Goal: Task Accomplishment & Management: Use online tool/utility

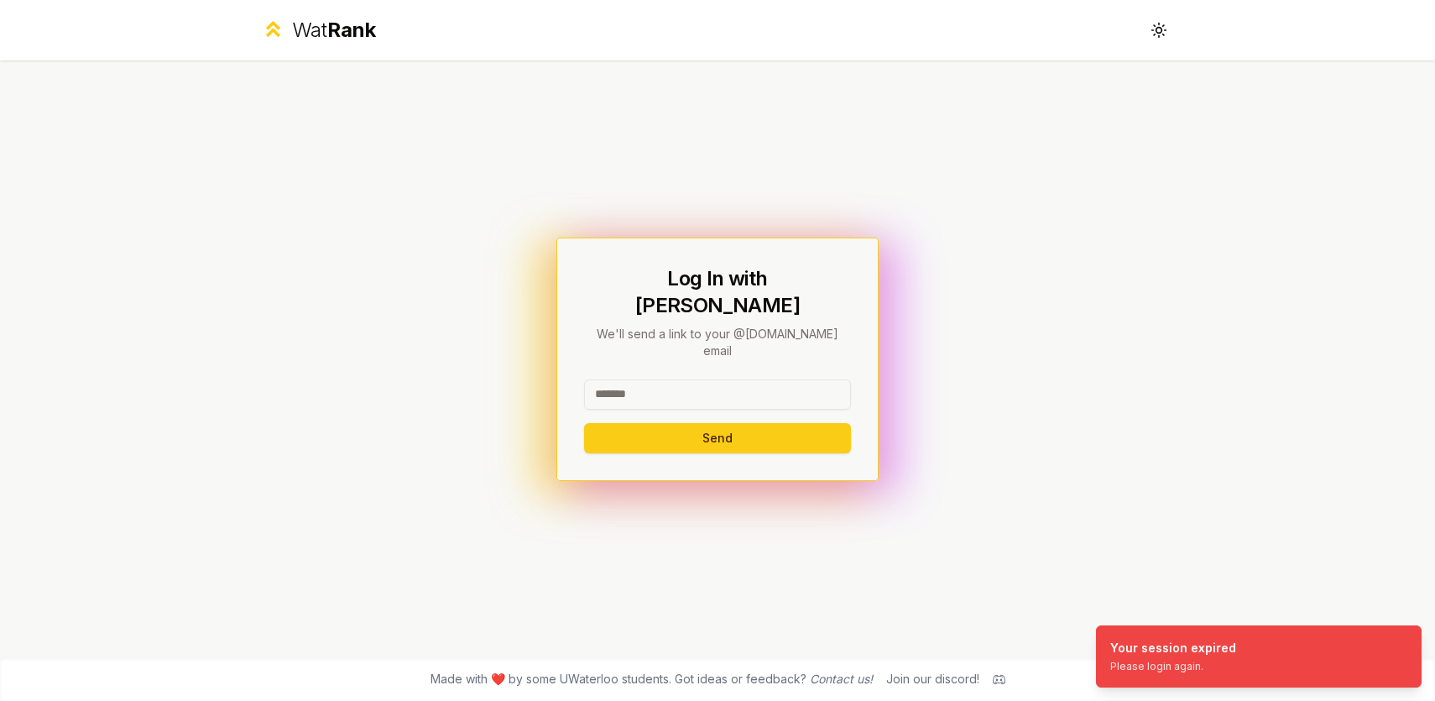
click at [705, 379] on input at bounding box center [717, 394] width 267 height 30
click at [718, 427] on button "Send" at bounding box center [717, 438] width 267 height 30
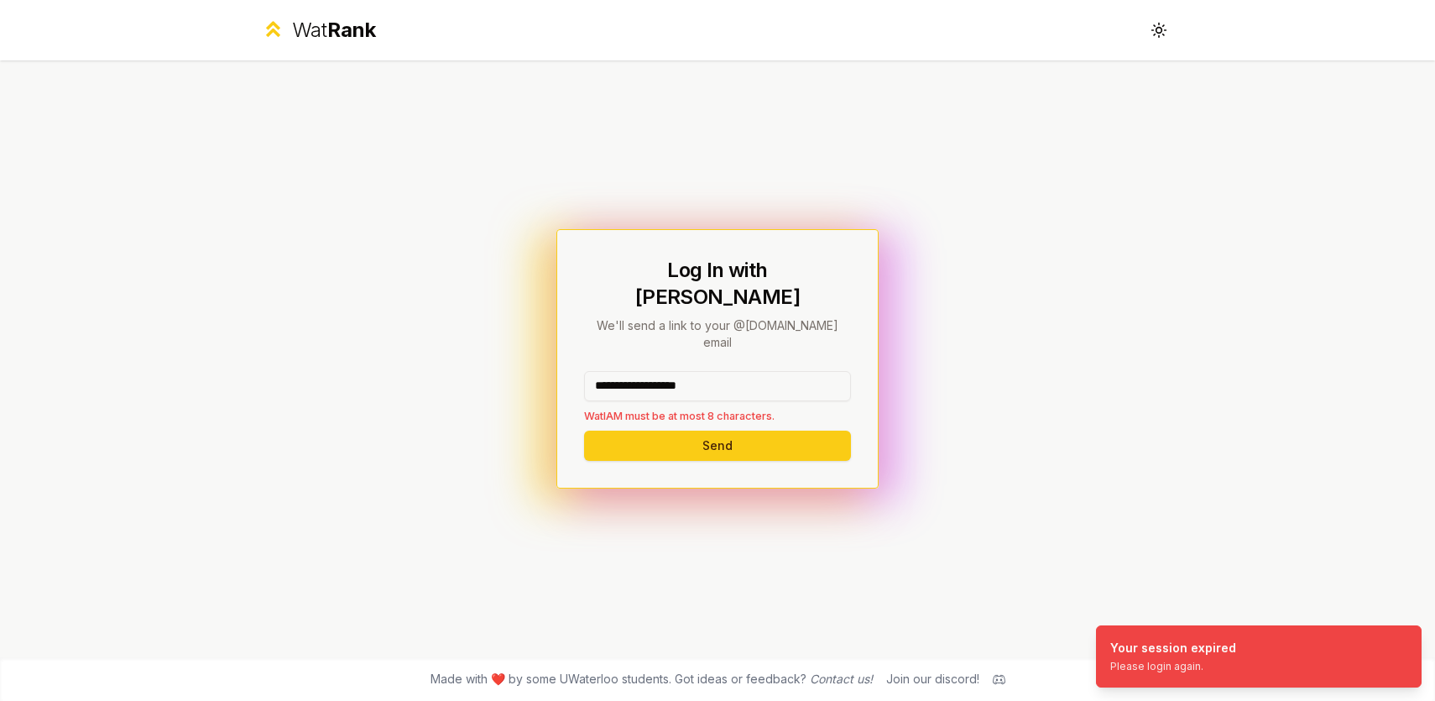
drag, startPoint x: 739, startPoint y: 351, endPoint x: 619, endPoint y: 358, distance: 120.3
click at [619, 371] on input "**********" at bounding box center [717, 386] width 267 height 30
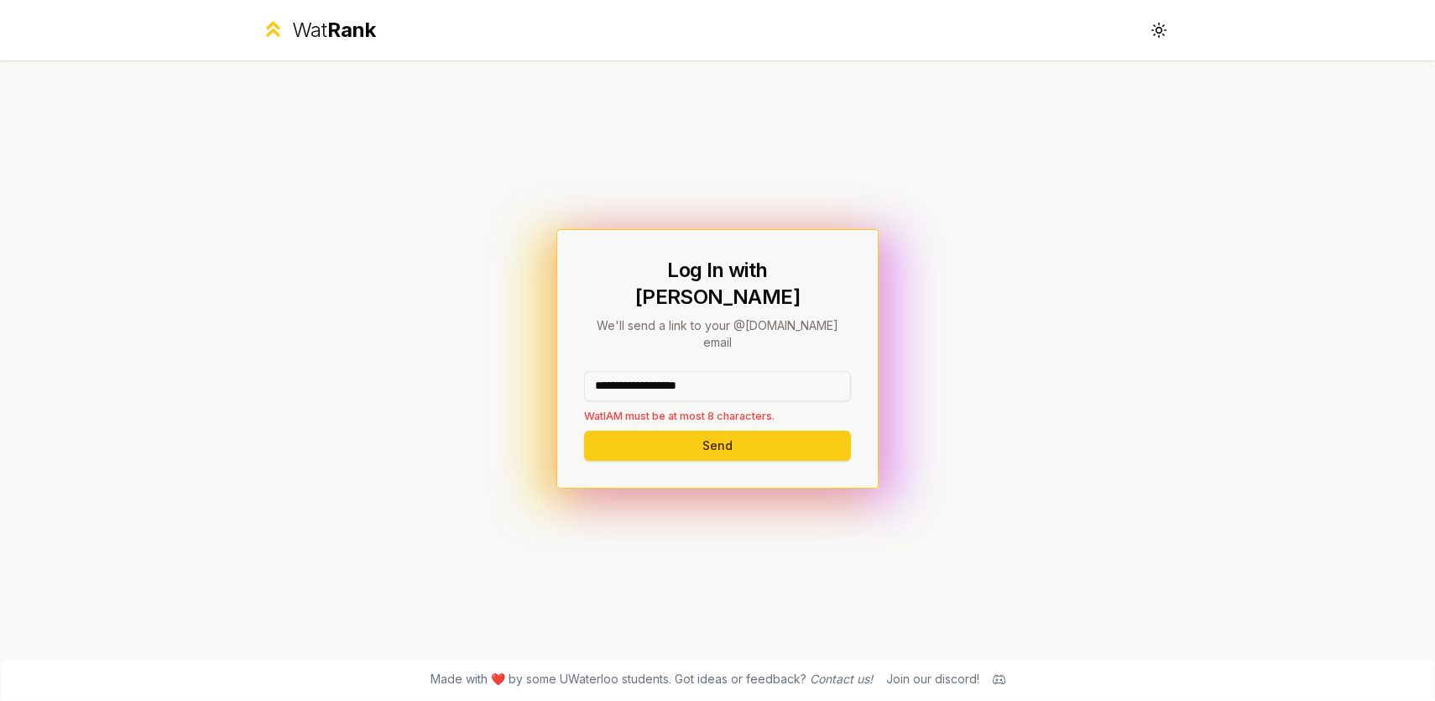
drag, startPoint x: 635, startPoint y: 358, endPoint x: 813, endPoint y: 370, distance: 179.2
click at [813, 371] on input "**********" at bounding box center [717, 386] width 267 height 30
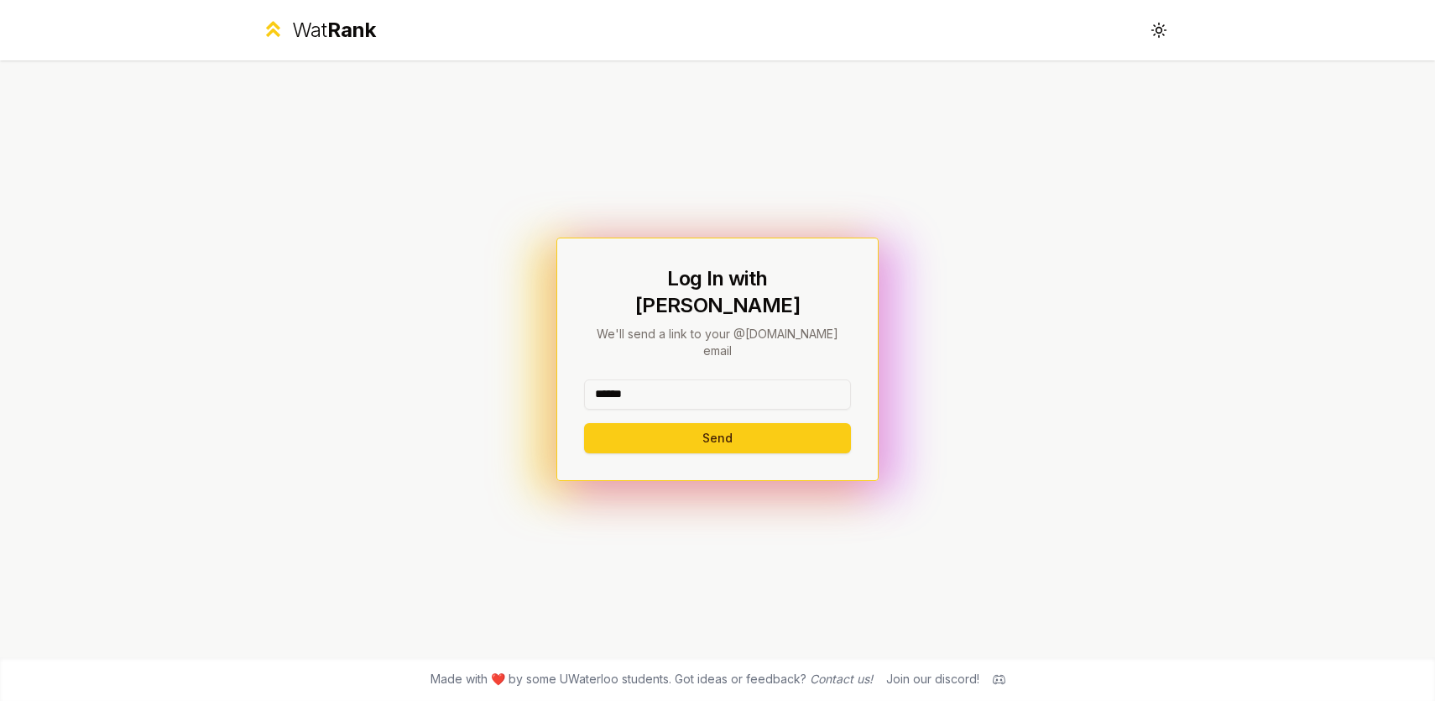
type input "******"
click at [806, 330] on p "We'll send a link to your @uwaterloo.ca email" at bounding box center [717, 343] width 267 height 34
click at [800, 423] on button "Send" at bounding box center [717, 438] width 267 height 30
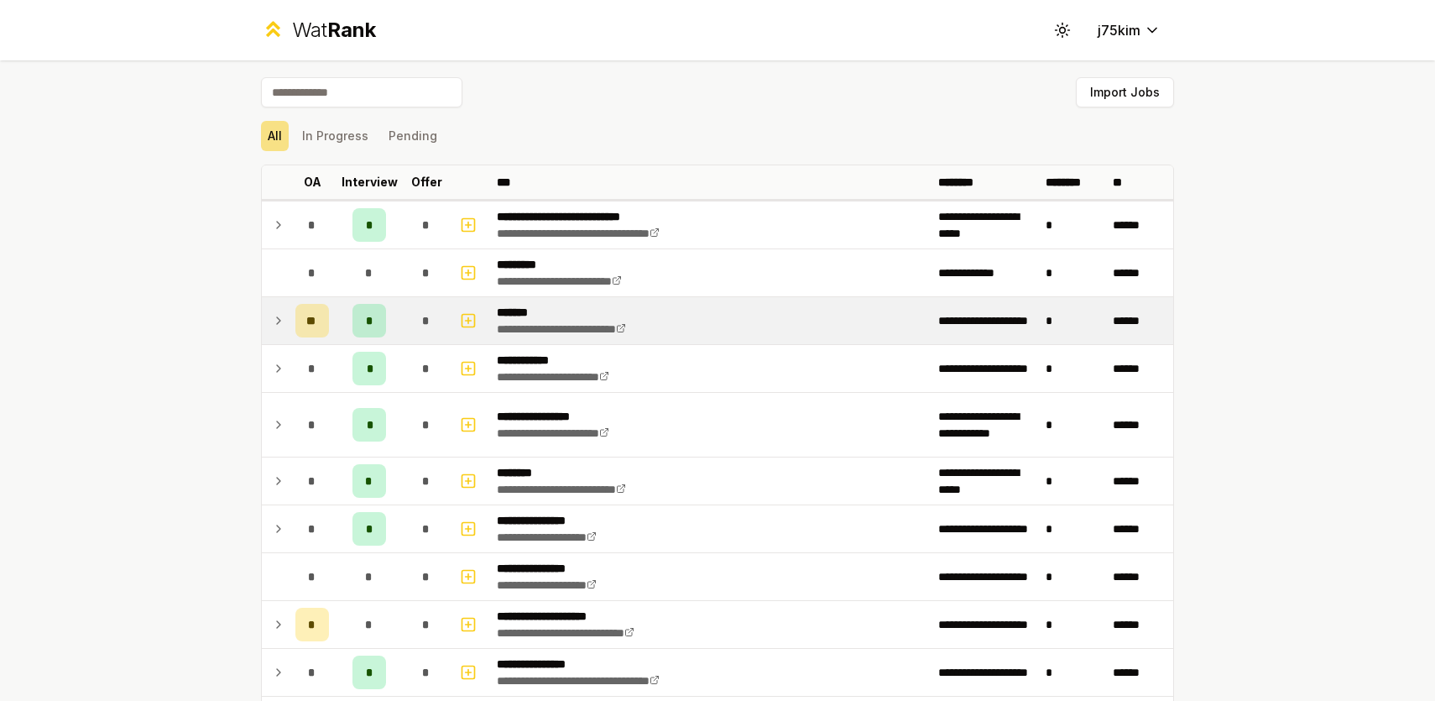
click at [272, 321] on icon at bounding box center [278, 321] width 13 height 20
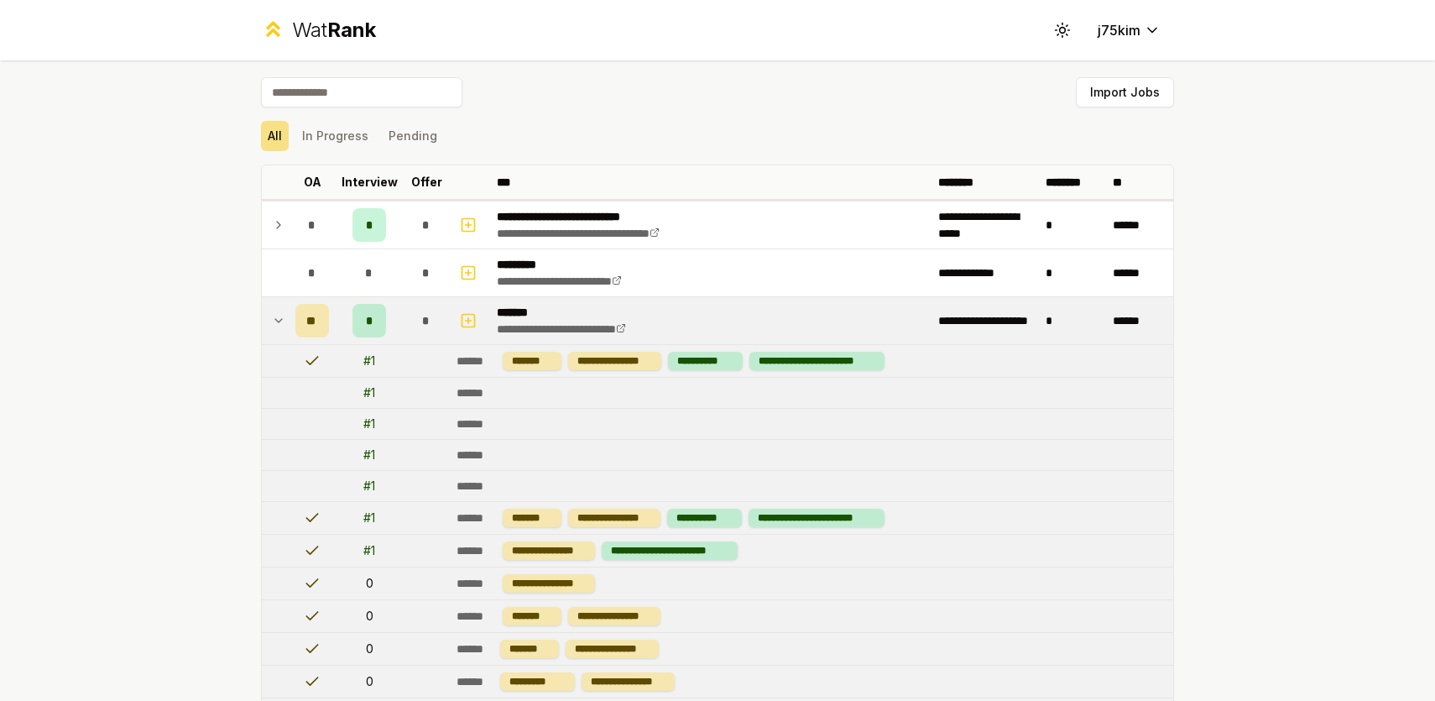
click at [272, 321] on icon at bounding box center [278, 321] width 13 height 20
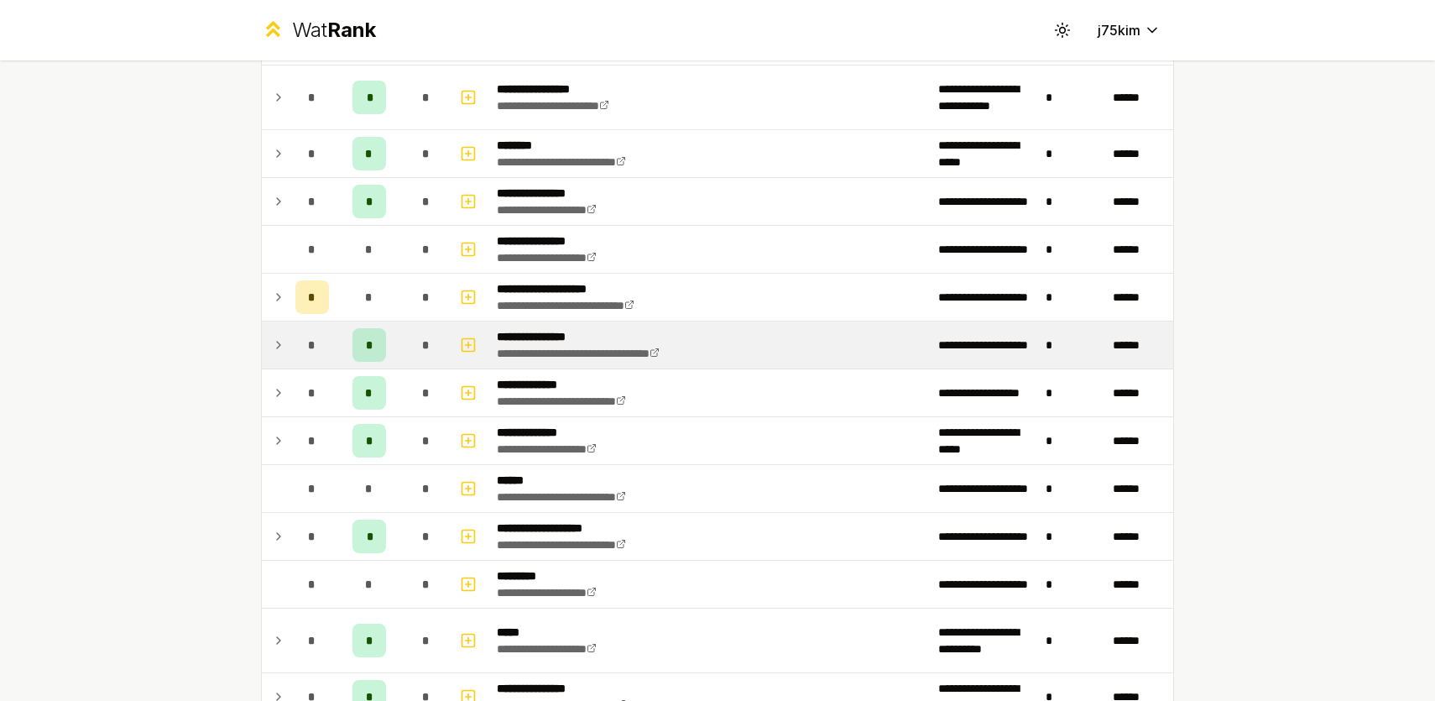
scroll to position [342, 0]
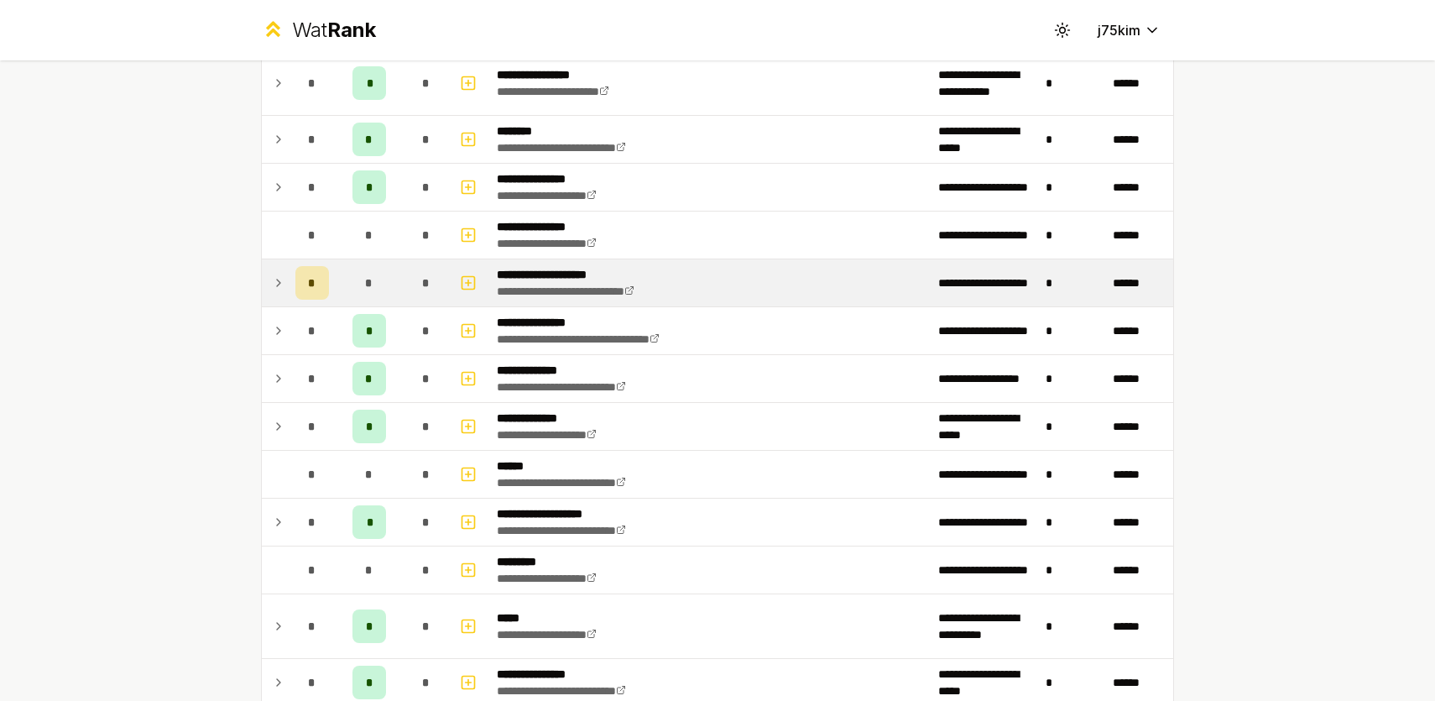
click at [273, 275] on icon at bounding box center [278, 283] width 13 height 20
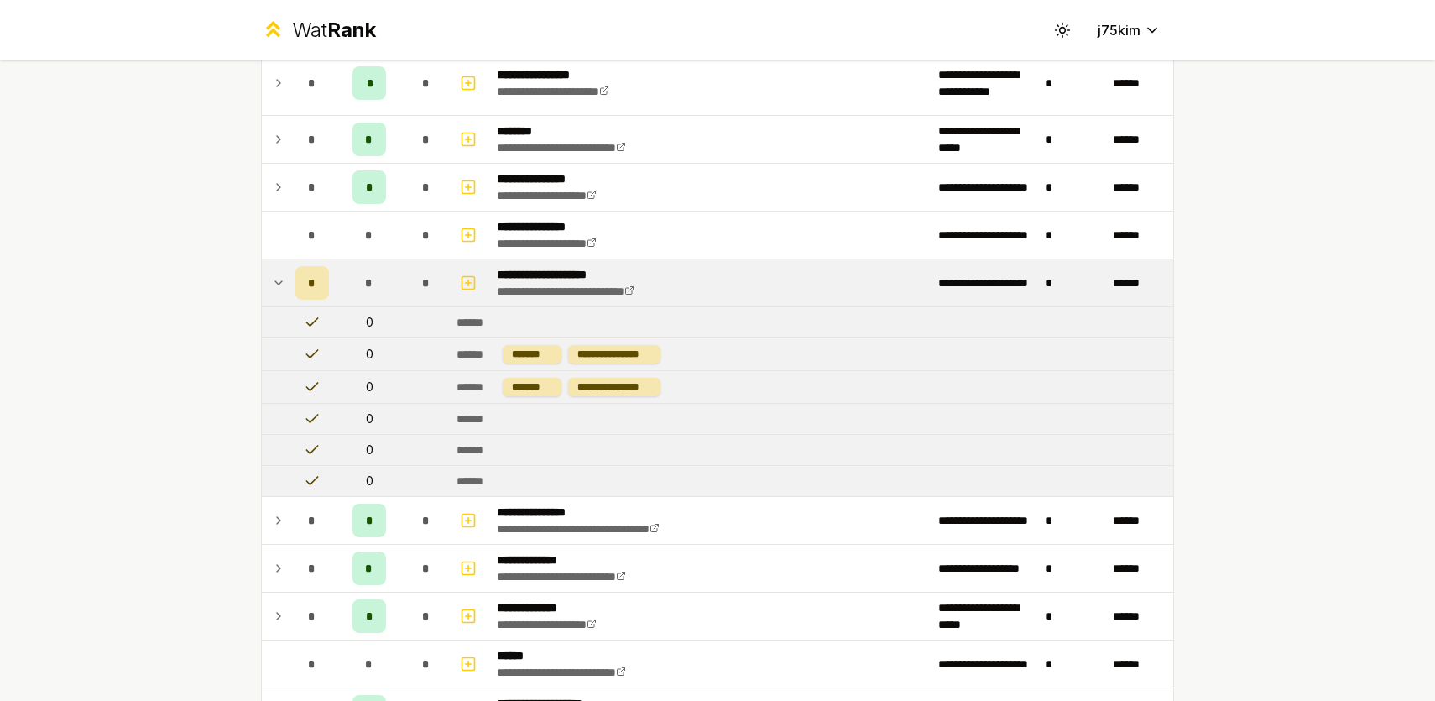
click at [273, 275] on icon at bounding box center [278, 283] width 13 height 20
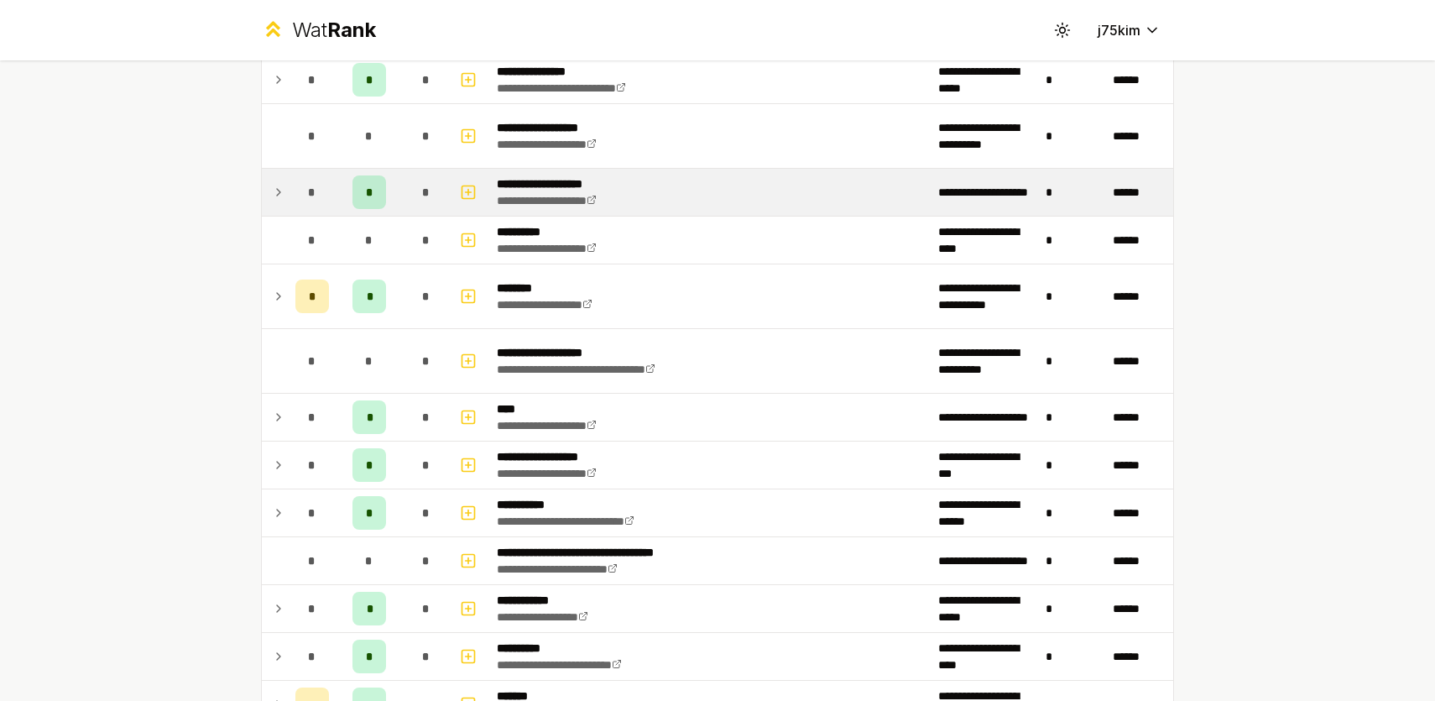
scroll to position [949, 0]
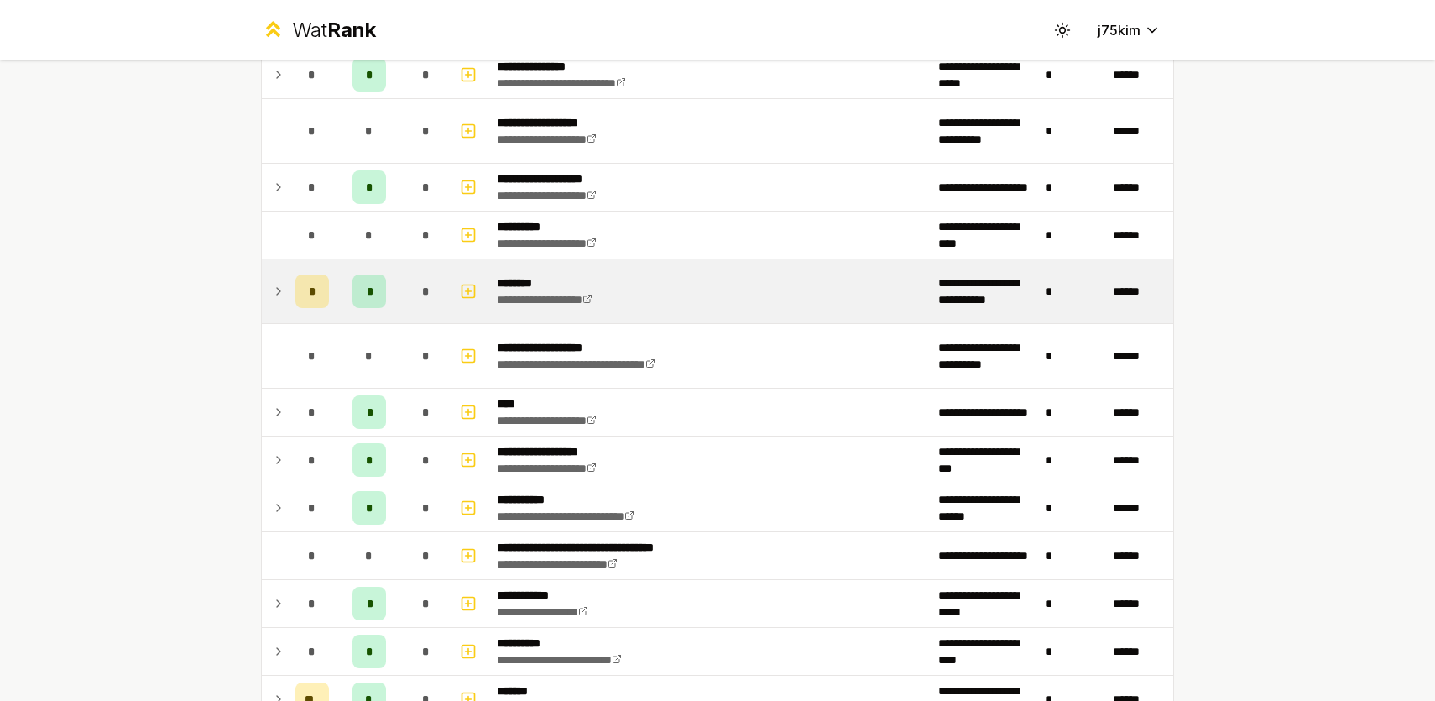
click at [287, 288] on td at bounding box center [275, 291] width 27 height 64
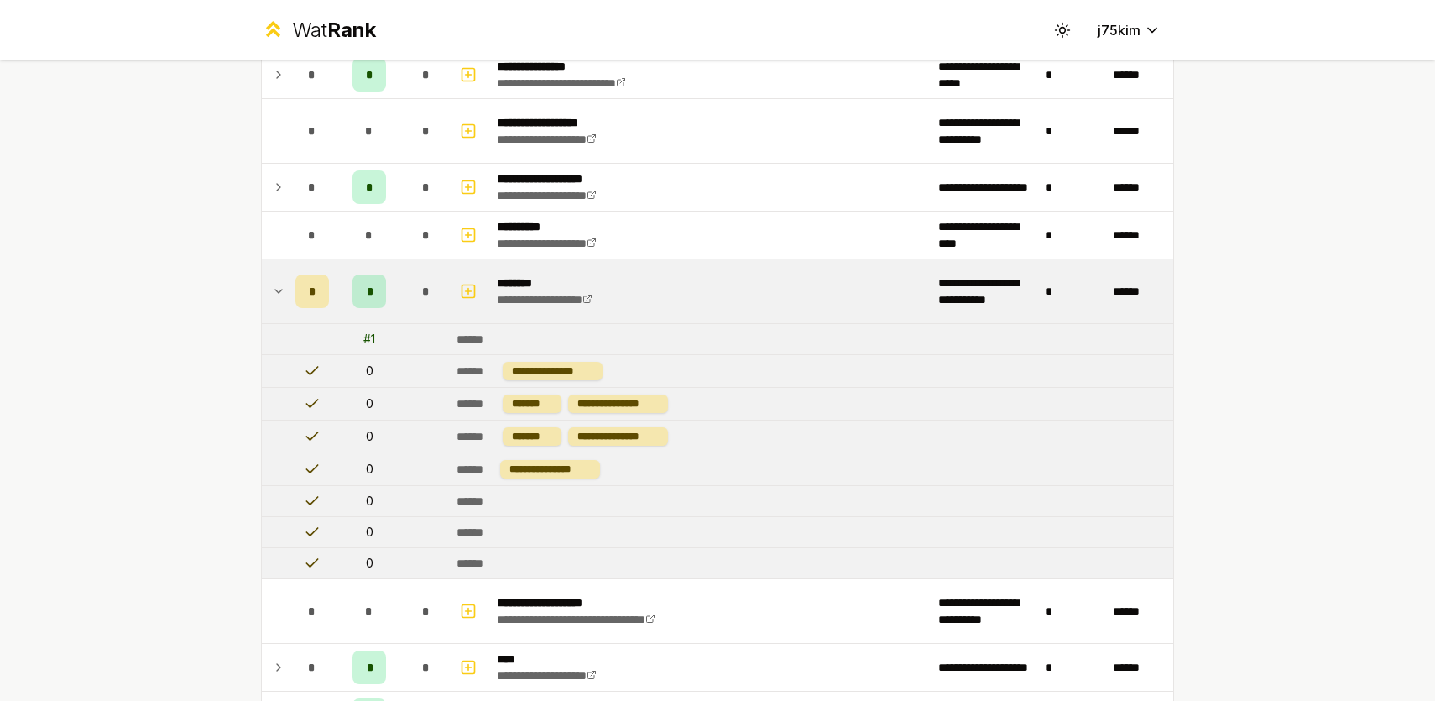
click at [275, 292] on icon at bounding box center [278, 291] width 13 height 20
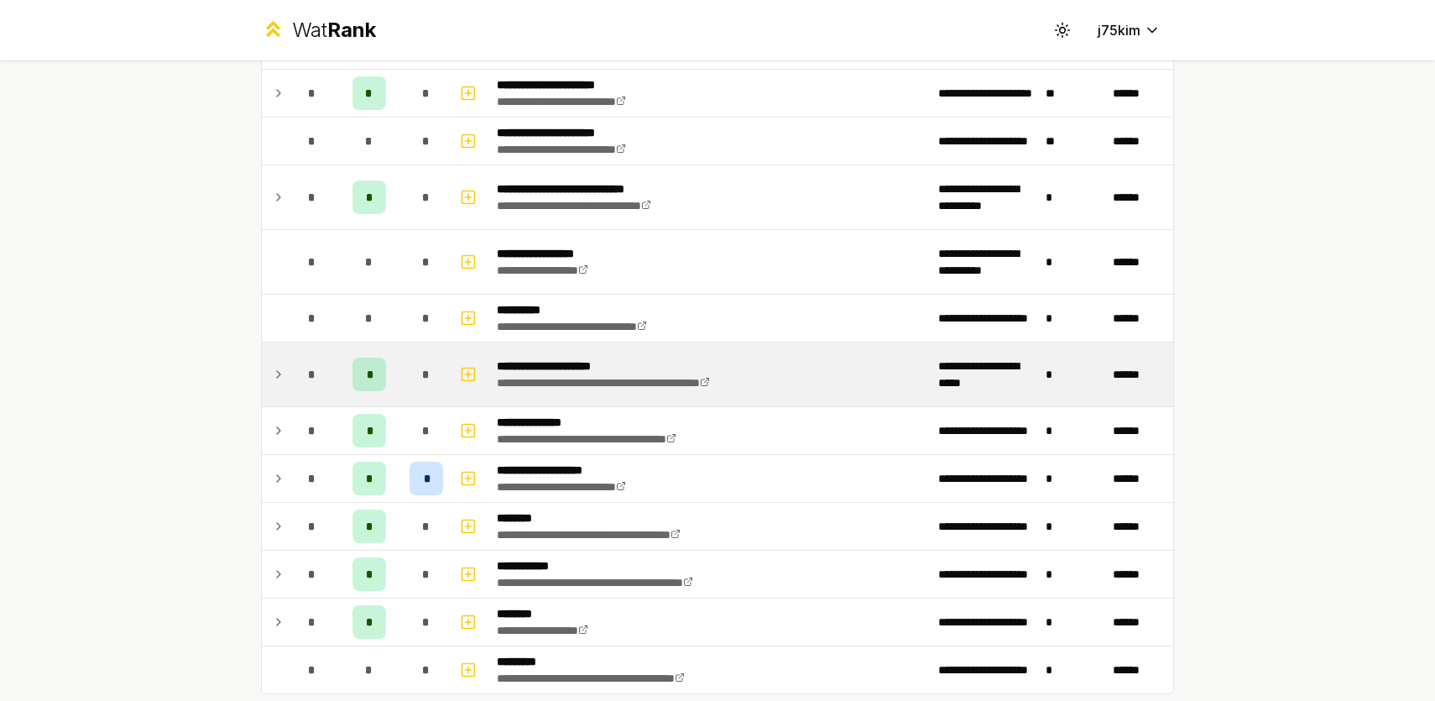
scroll to position [1909, 0]
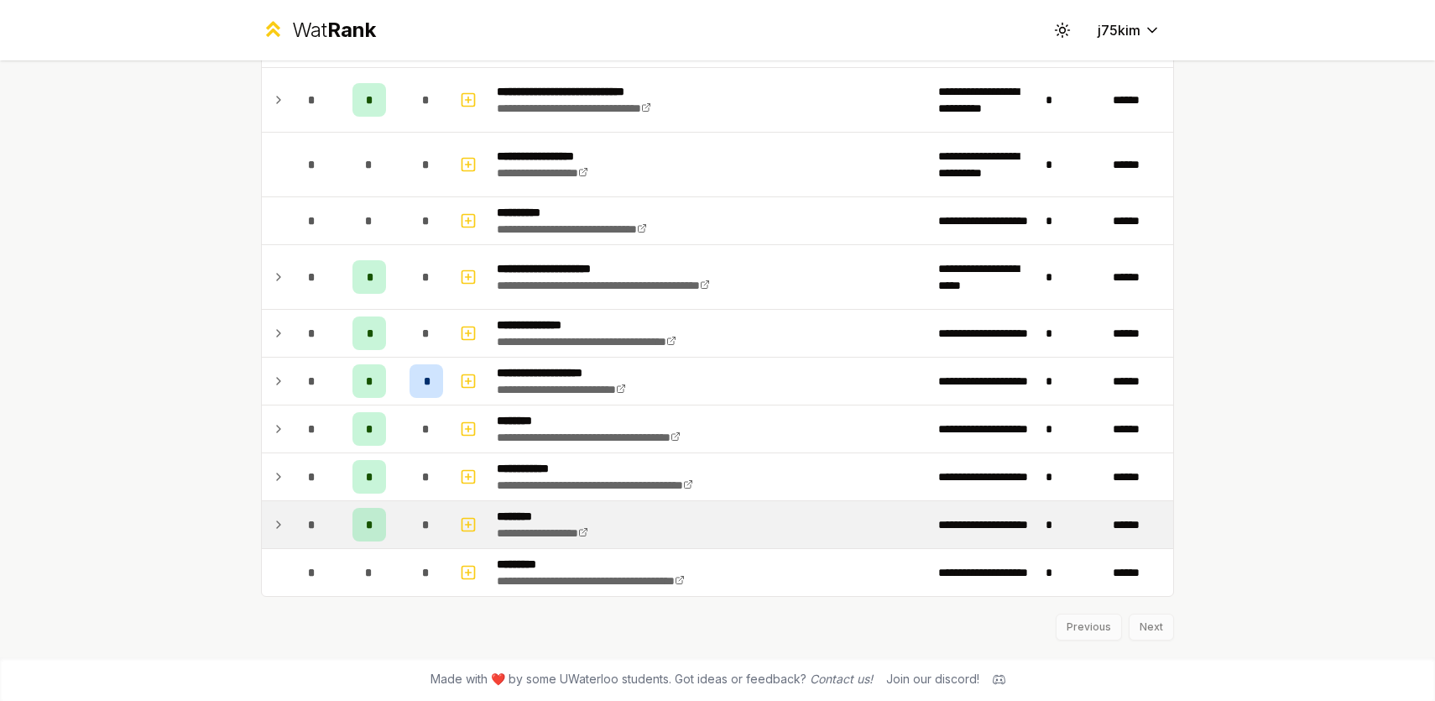
click at [268, 526] on td at bounding box center [275, 524] width 27 height 47
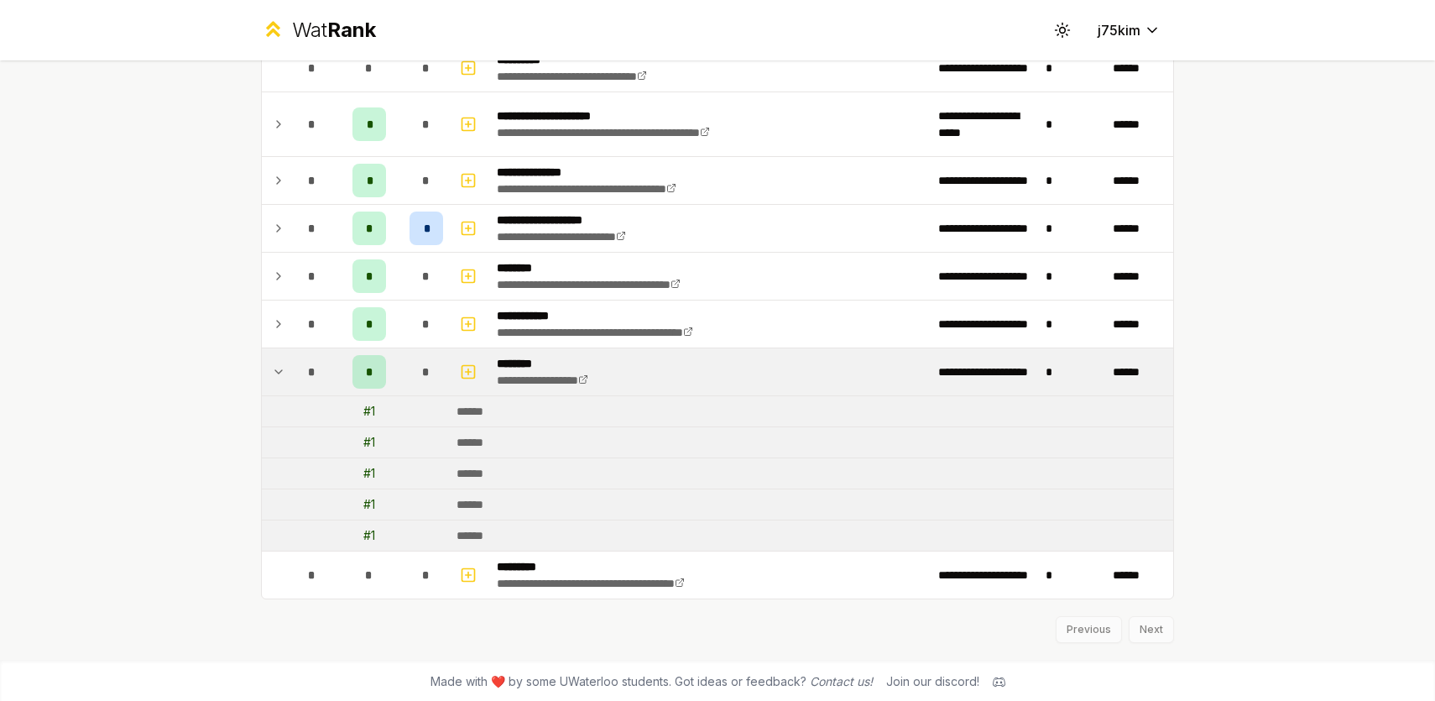
scroll to position [2064, 0]
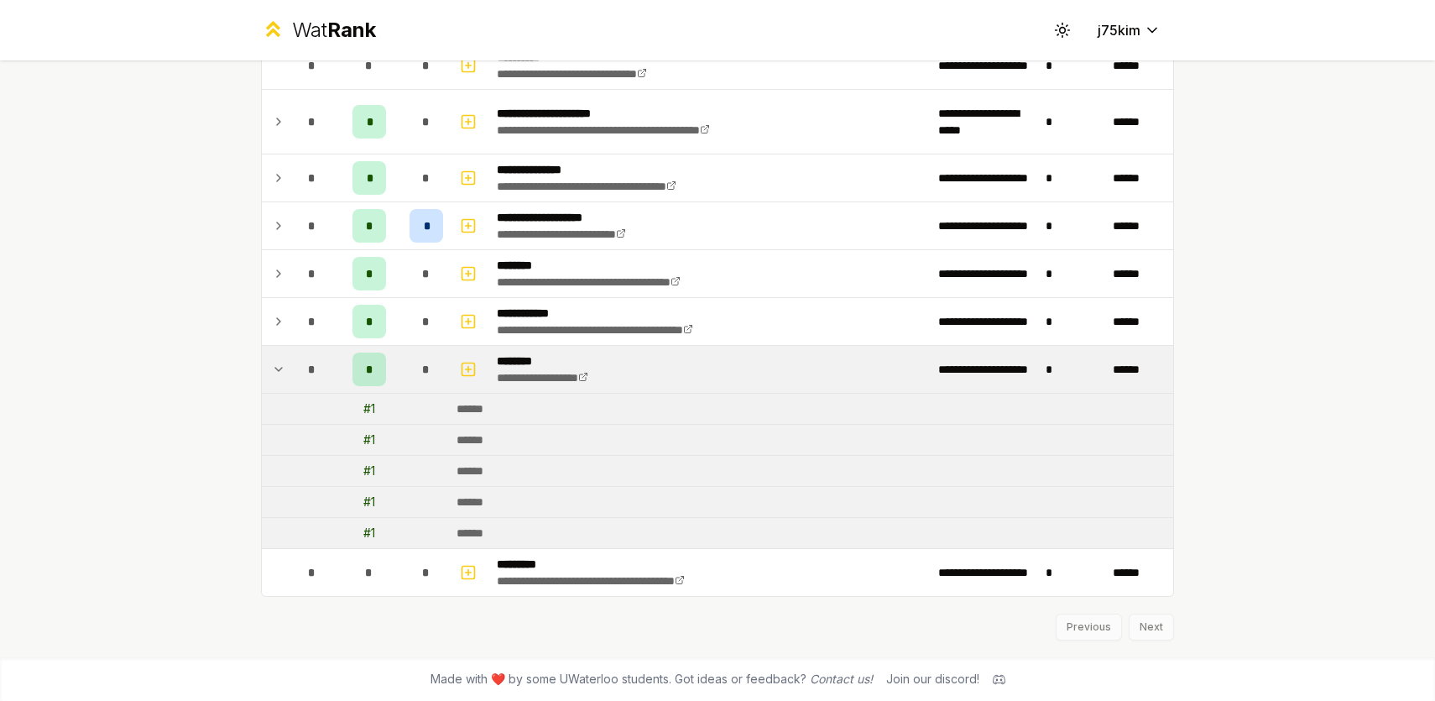
click at [274, 362] on icon at bounding box center [278, 369] width 13 height 20
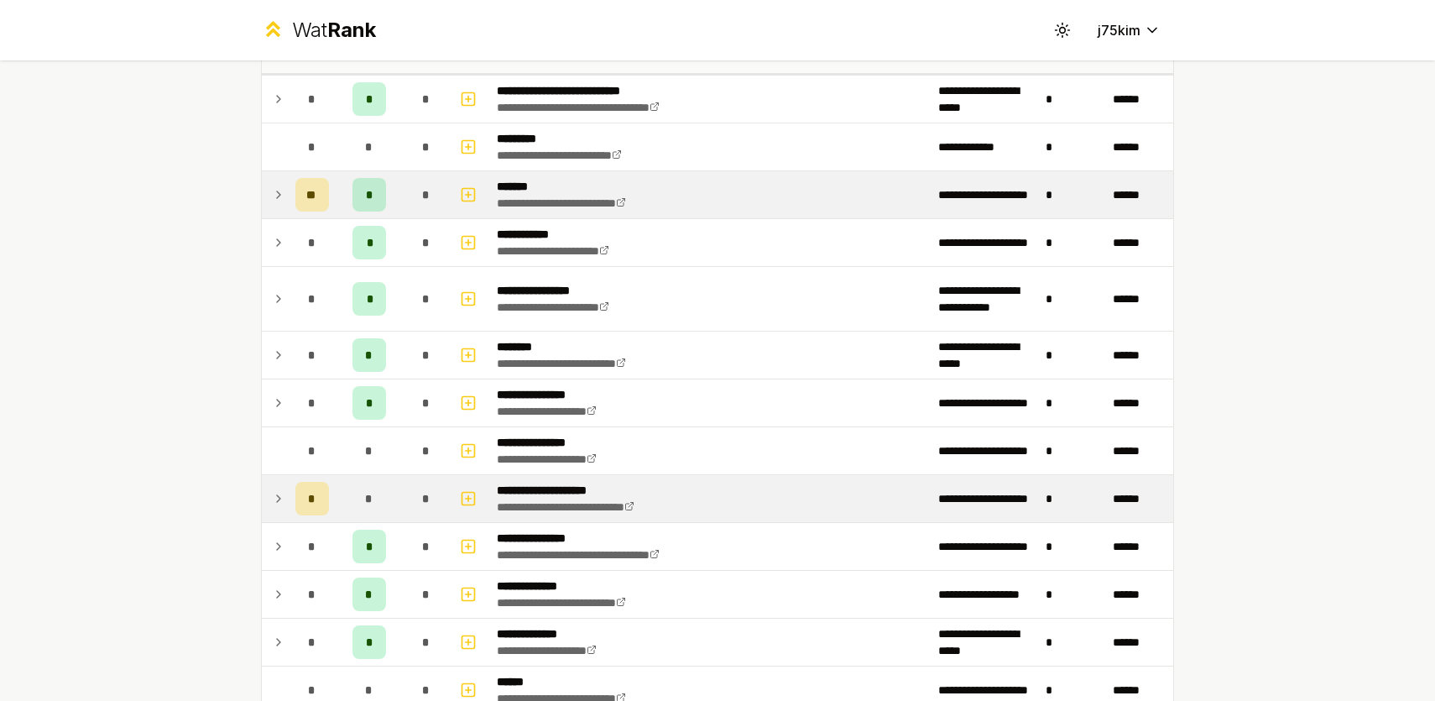
scroll to position [0, 0]
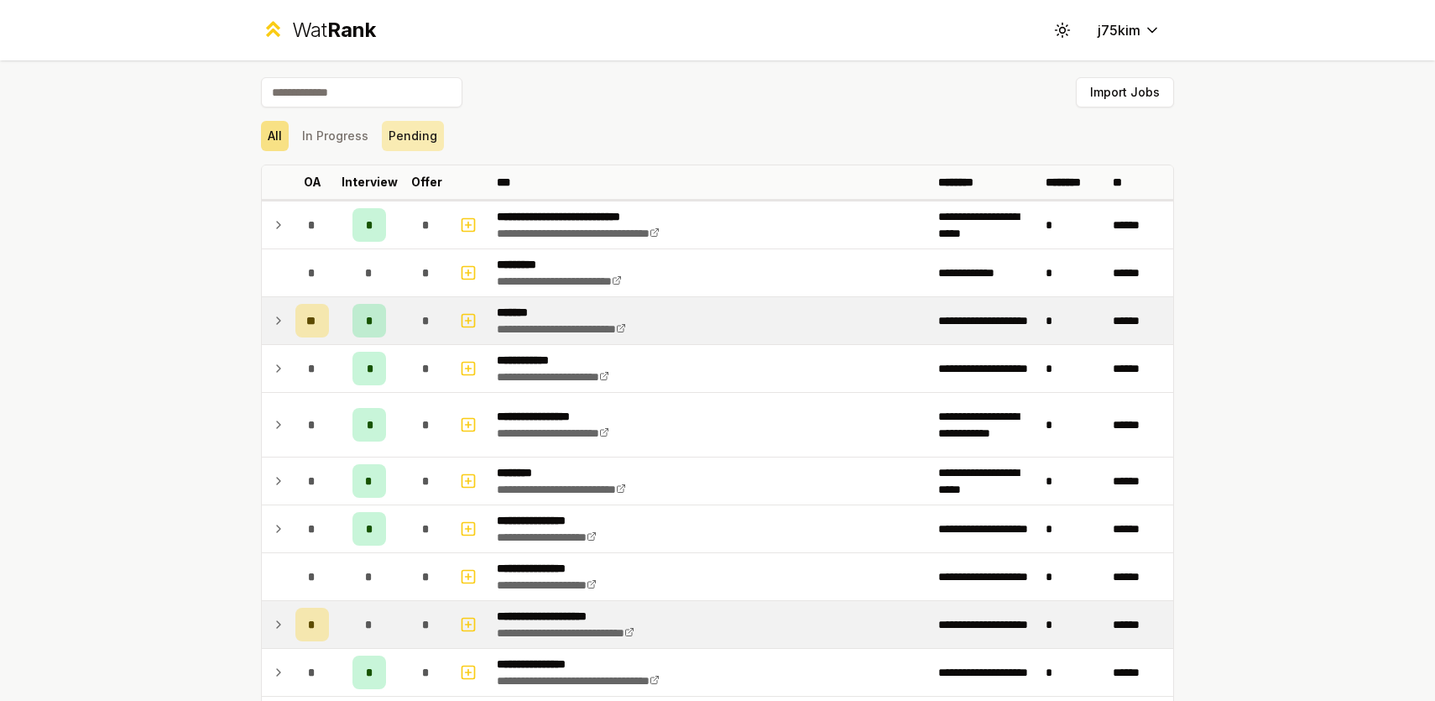
click at [382, 135] on button "Pending" at bounding box center [413, 136] width 62 height 30
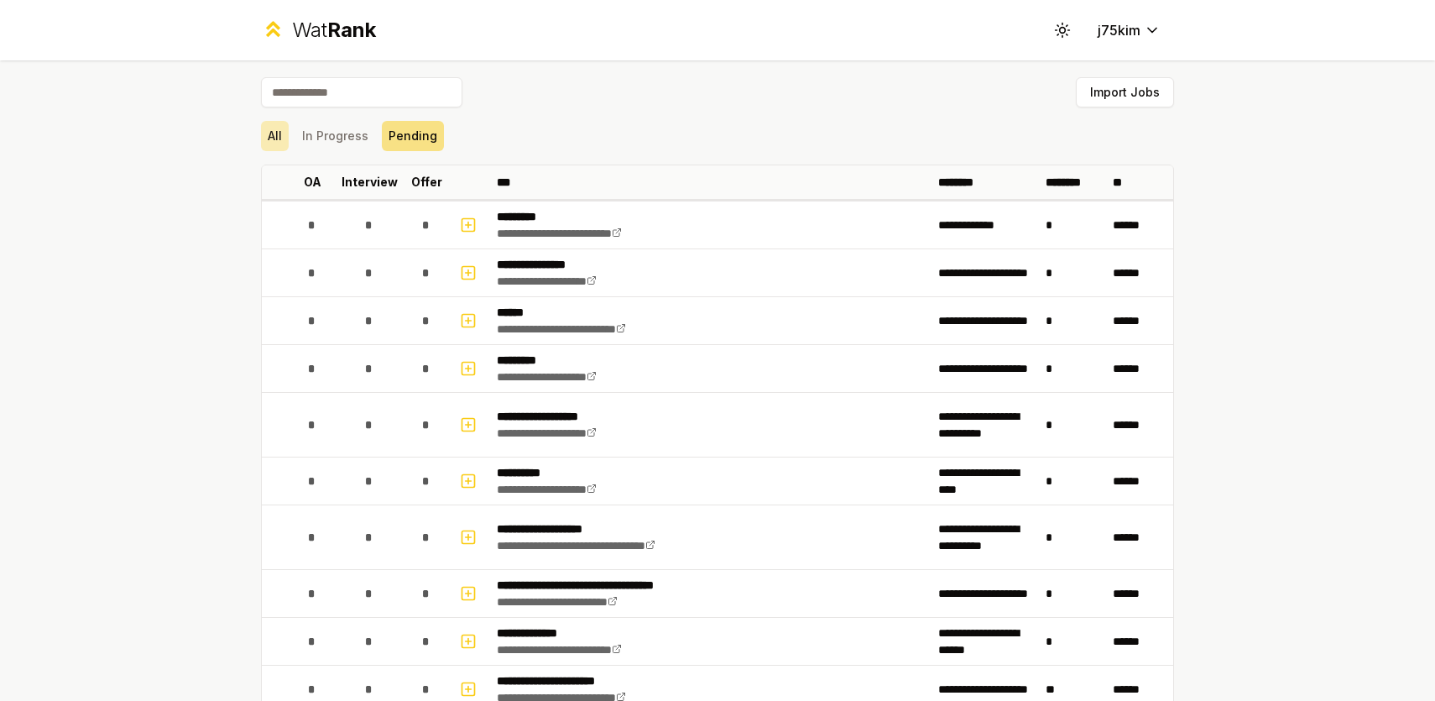
click at [262, 139] on button "All" at bounding box center [275, 136] width 28 height 30
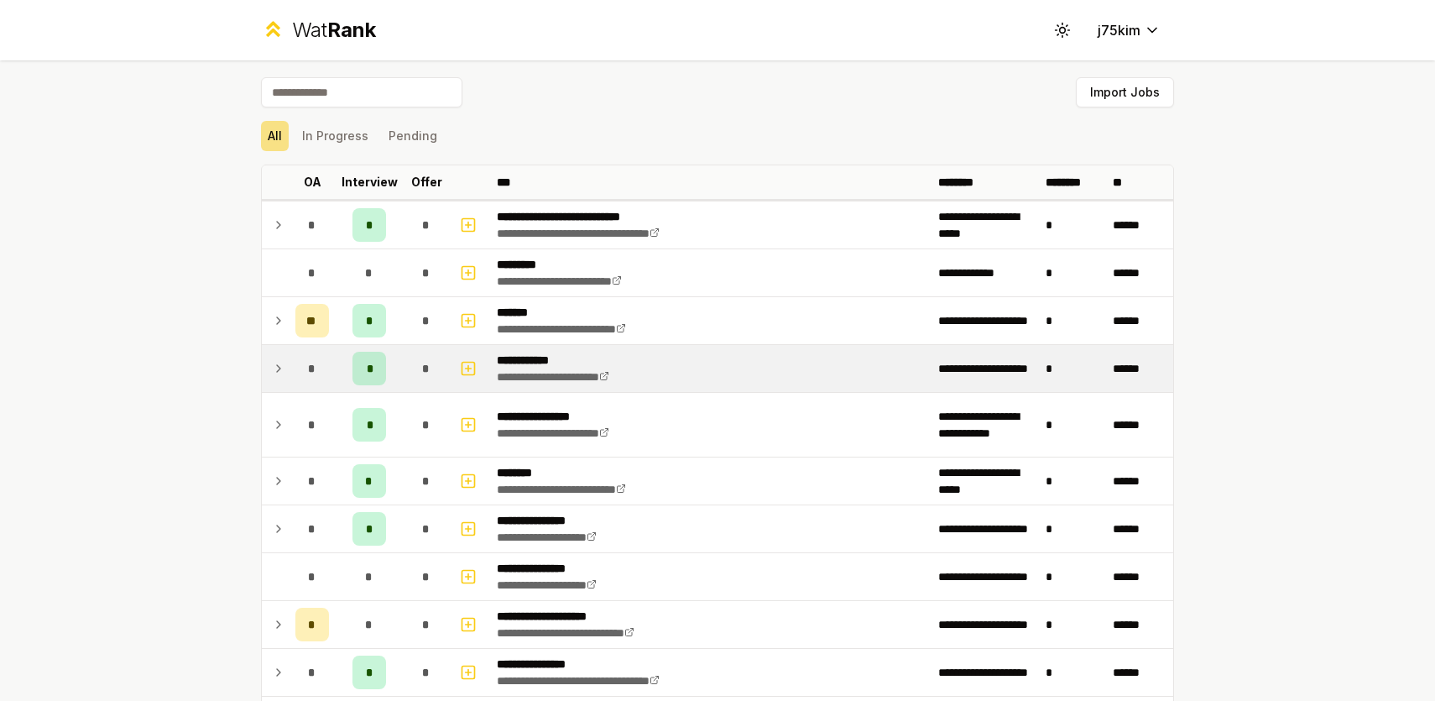
click at [283, 374] on icon at bounding box center [278, 368] width 13 height 20
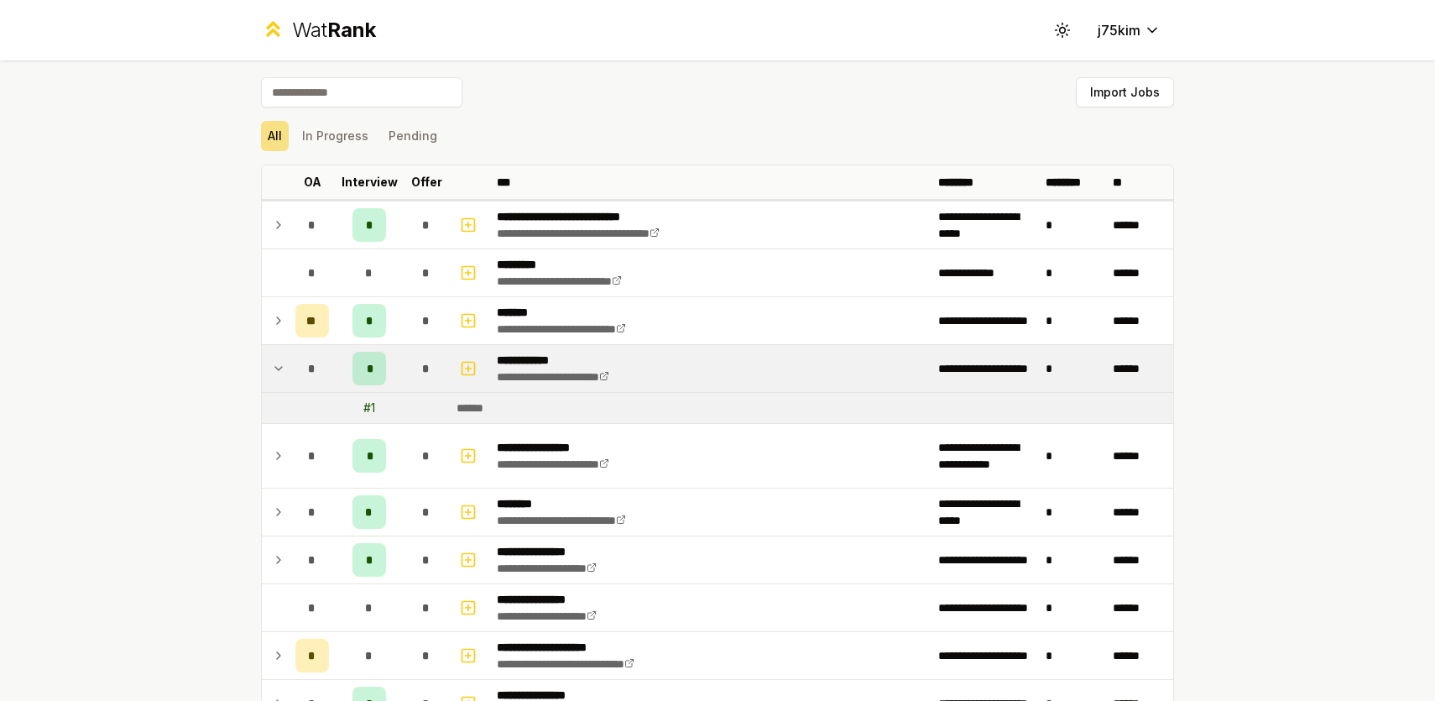
click at [283, 374] on icon at bounding box center [278, 368] width 13 height 20
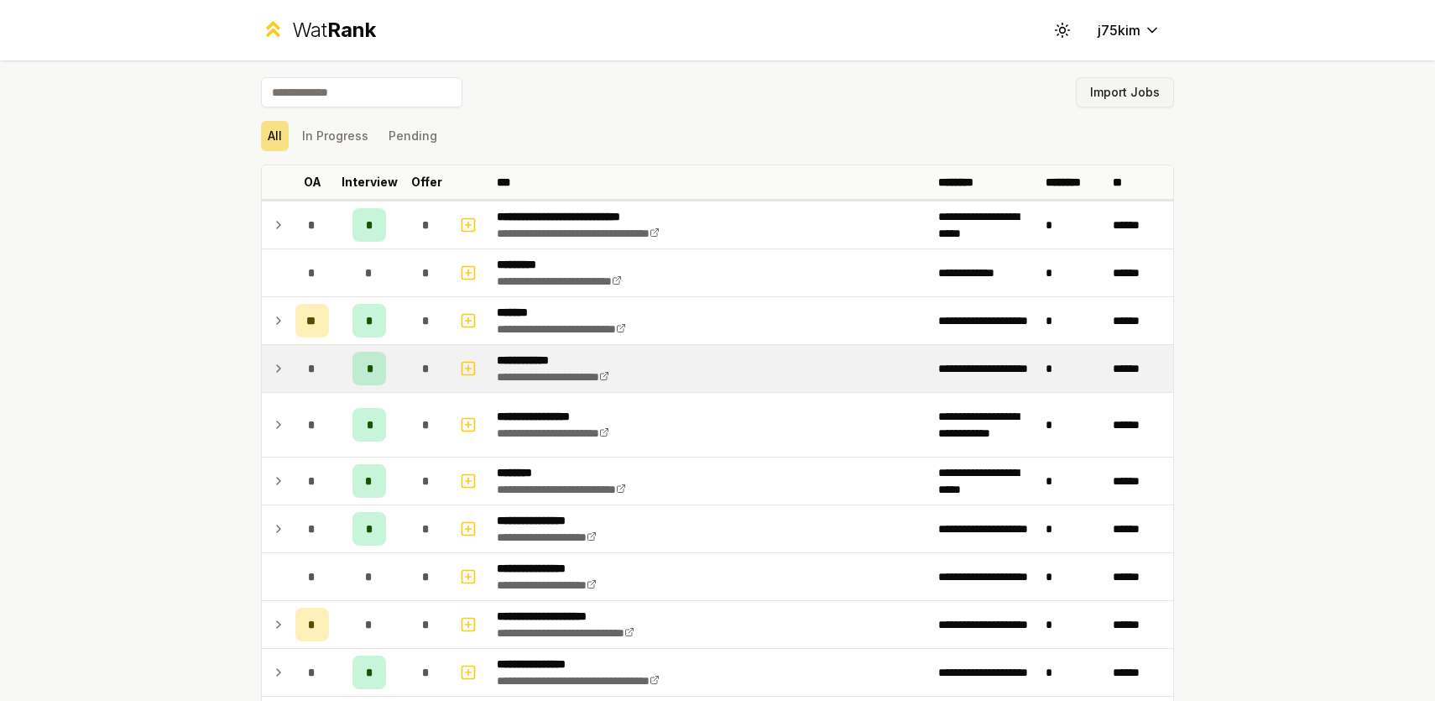
click at [1115, 93] on button "Import Jobs" at bounding box center [1125, 92] width 98 height 30
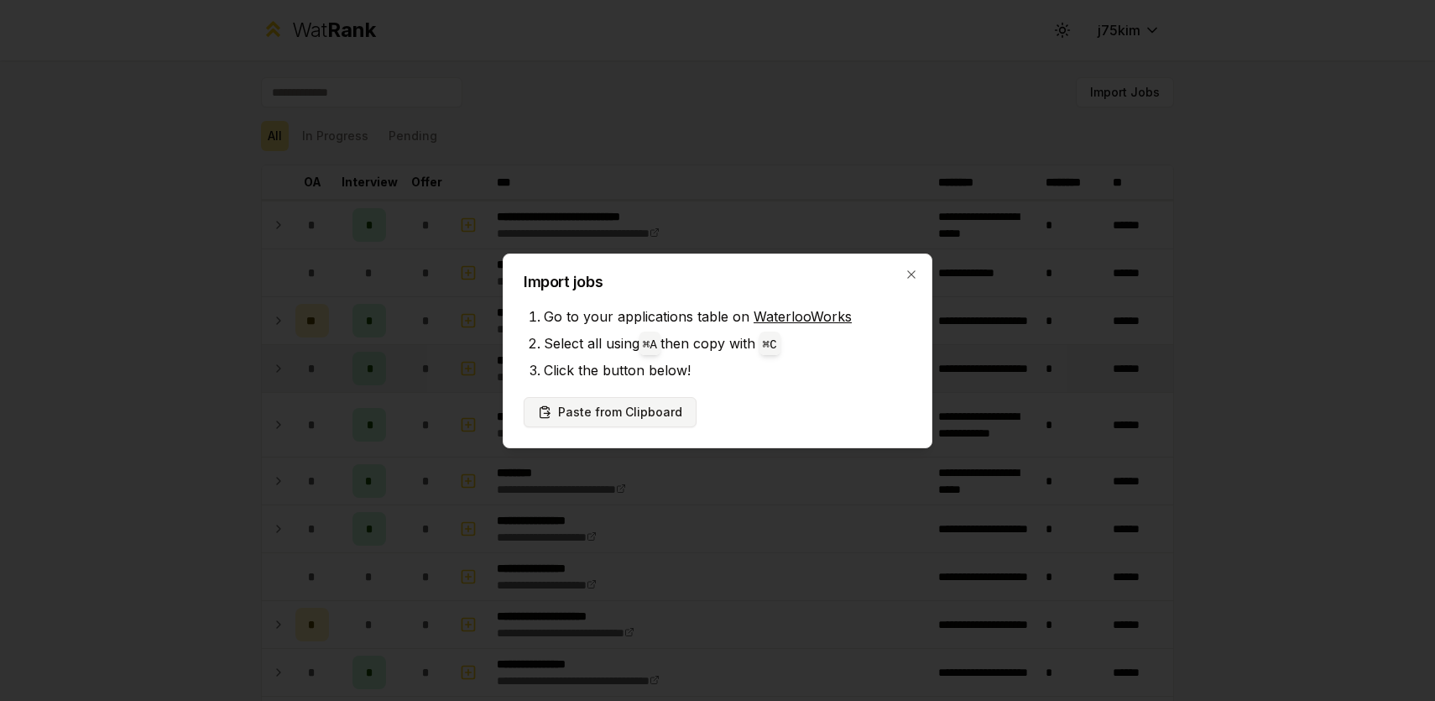
click at [660, 414] on button "Paste from Clipboard" at bounding box center [610, 412] width 173 height 30
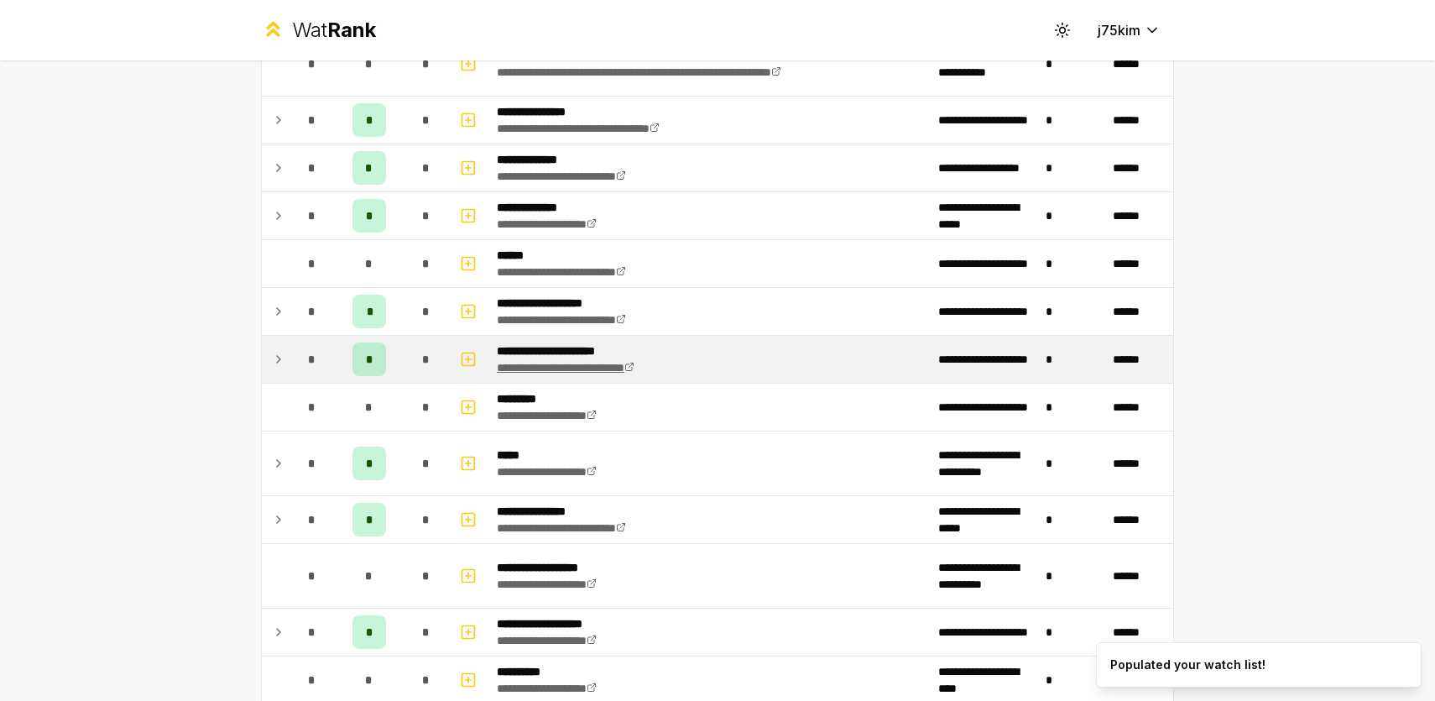
scroll to position [619, 0]
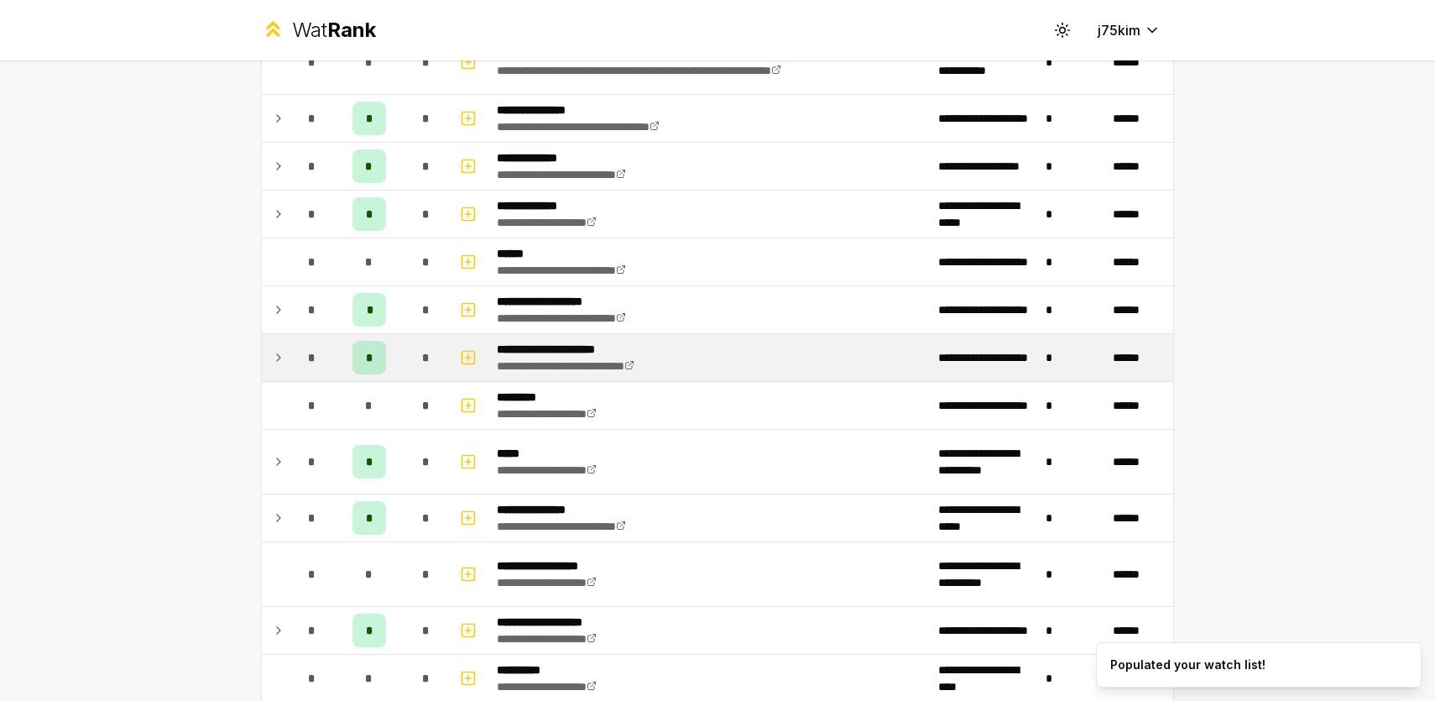
click at [280, 350] on icon at bounding box center [278, 357] width 13 height 20
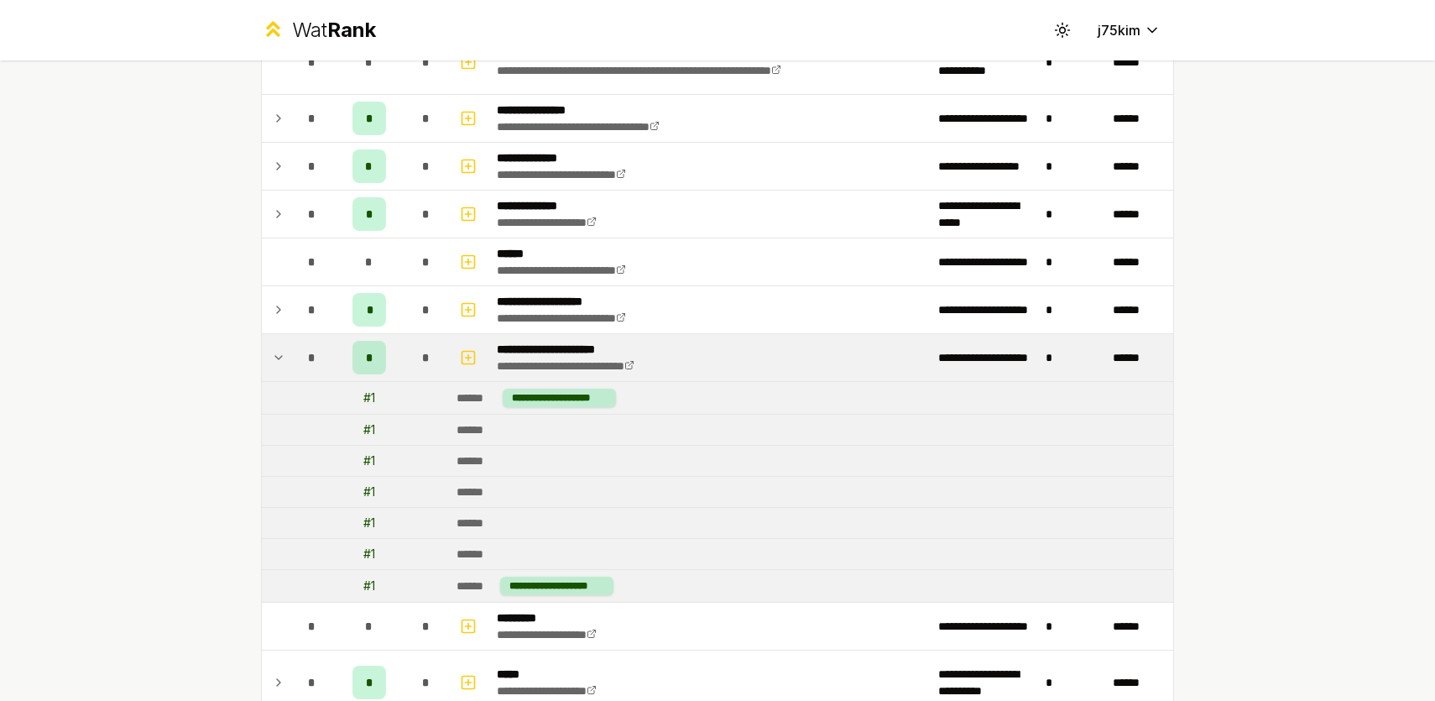
click at [274, 351] on icon at bounding box center [278, 357] width 13 height 20
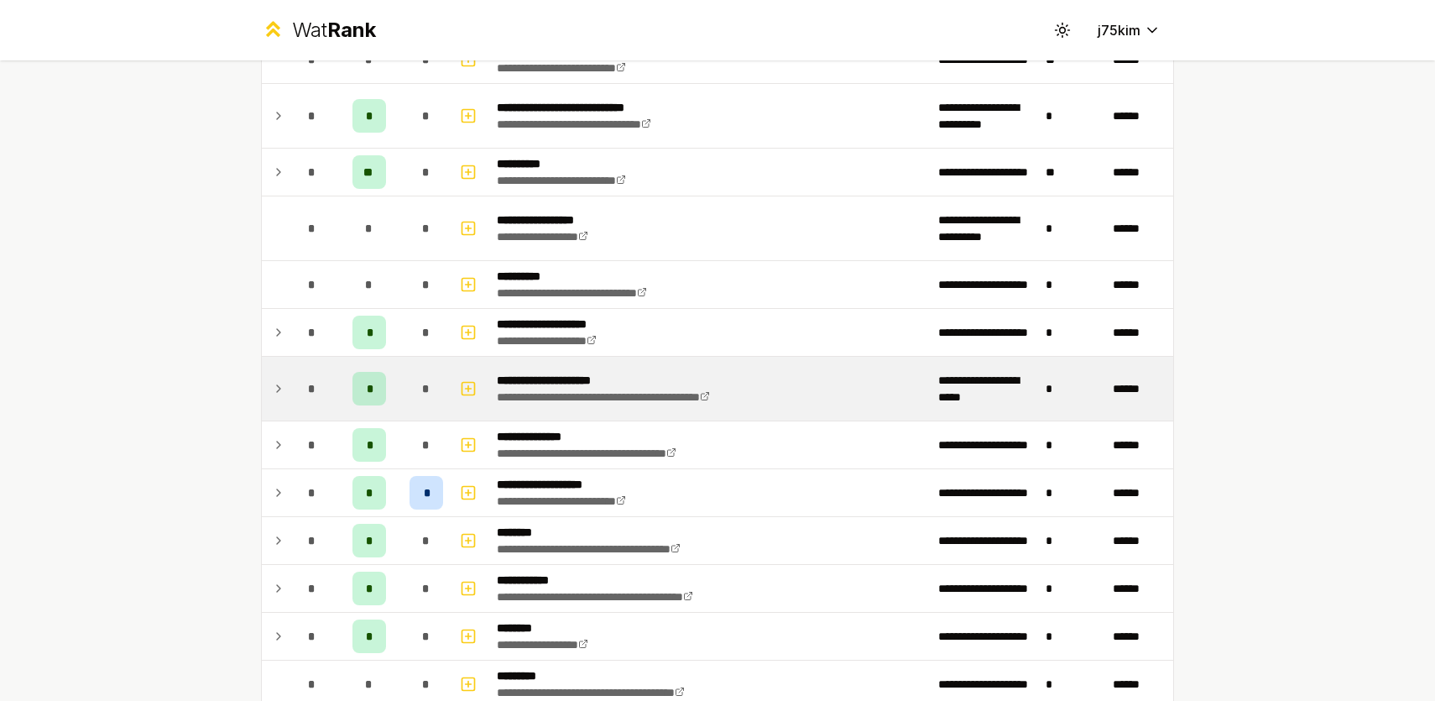
scroll to position [2002, 0]
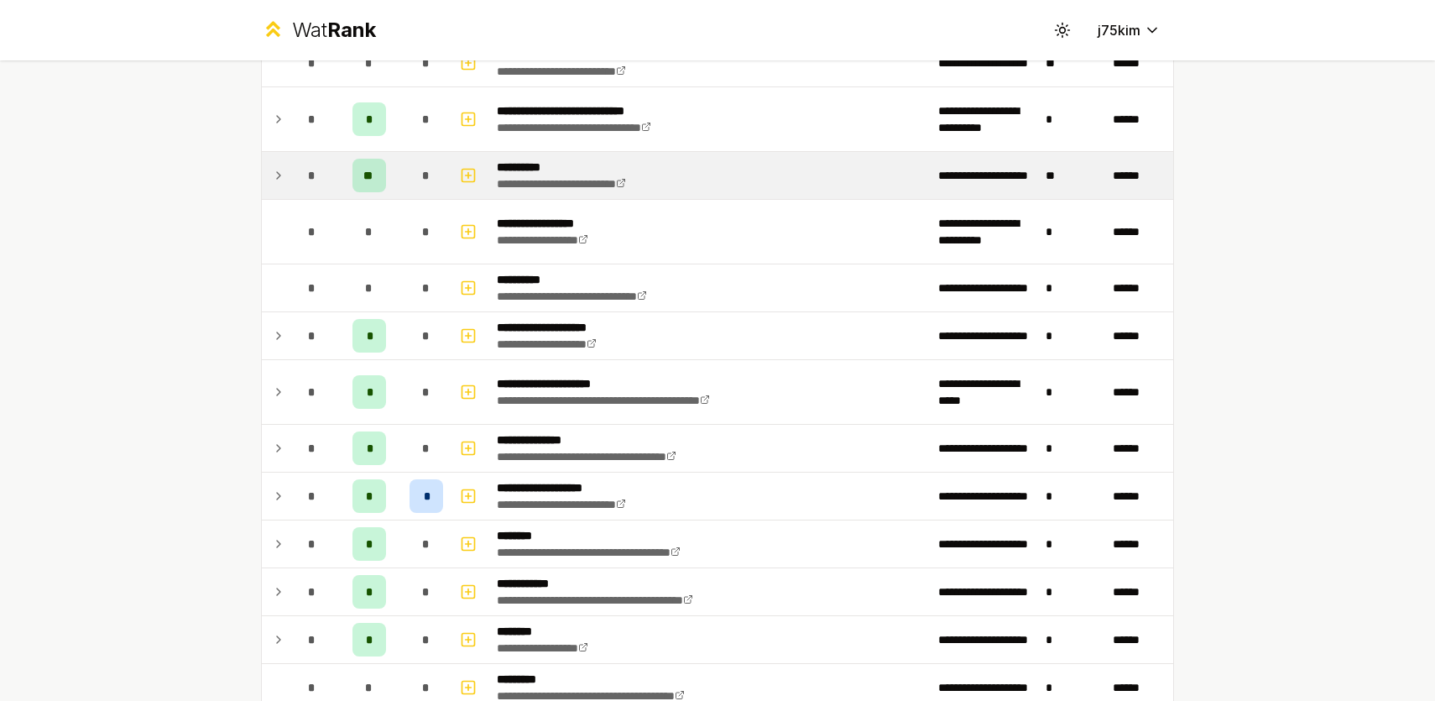
click at [274, 171] on icon at bounding box center [278, 175] width 13 height 20
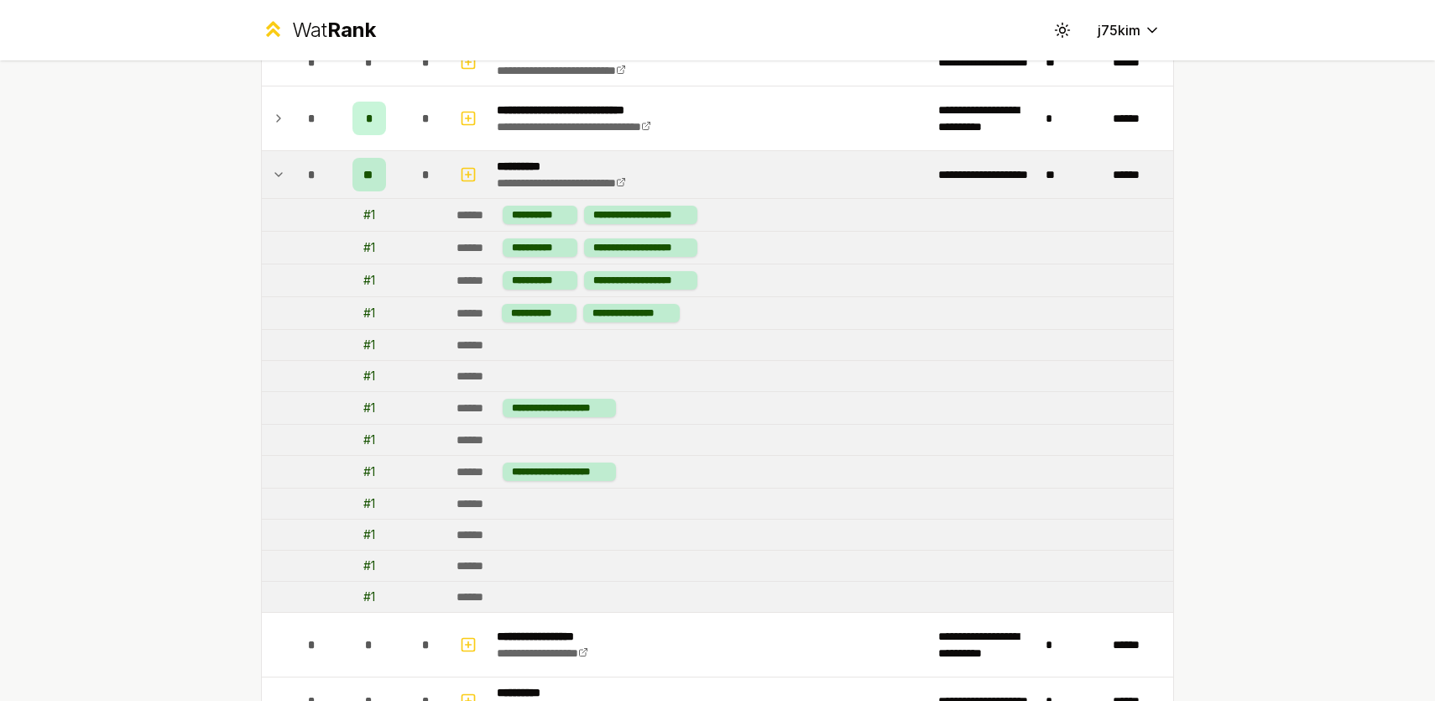
click at [274, 171] on icon at bounding box center [278, 175] width 13 height 20
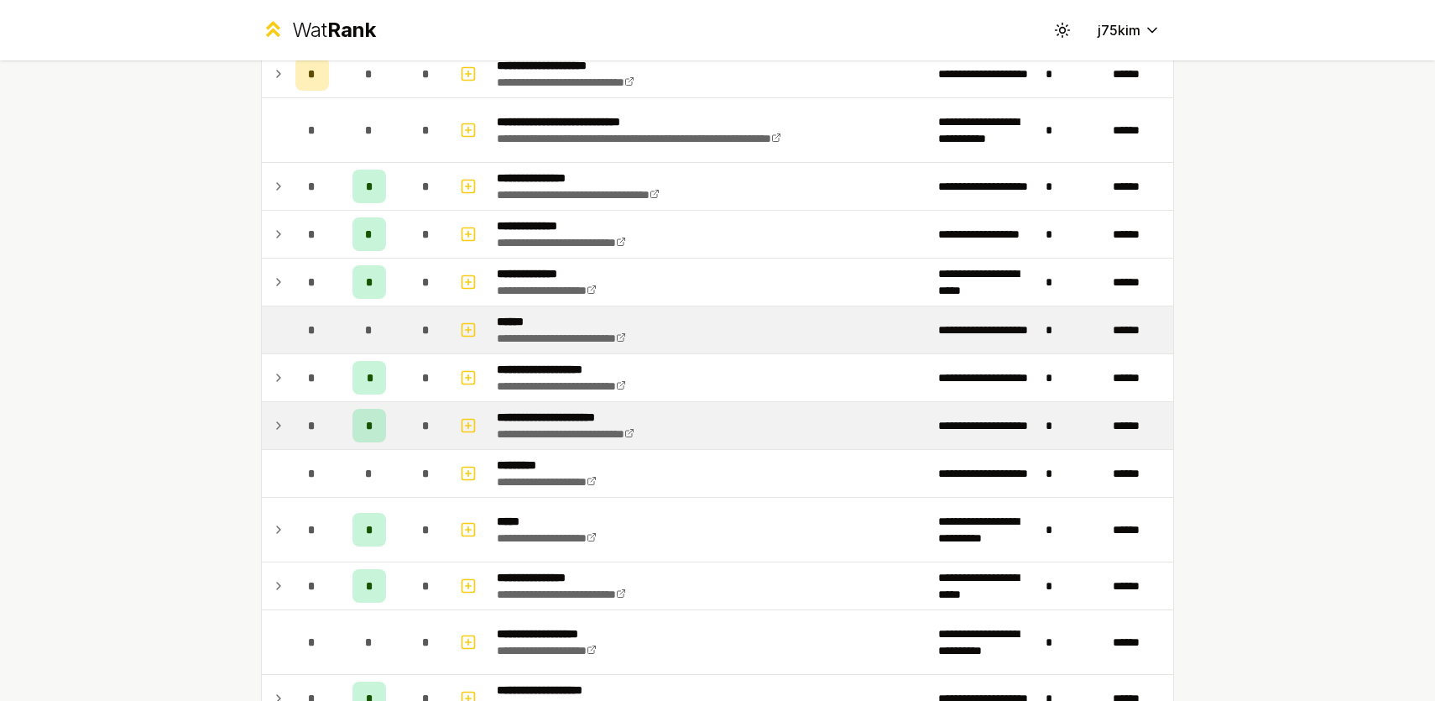
scroll to position [592, 0]
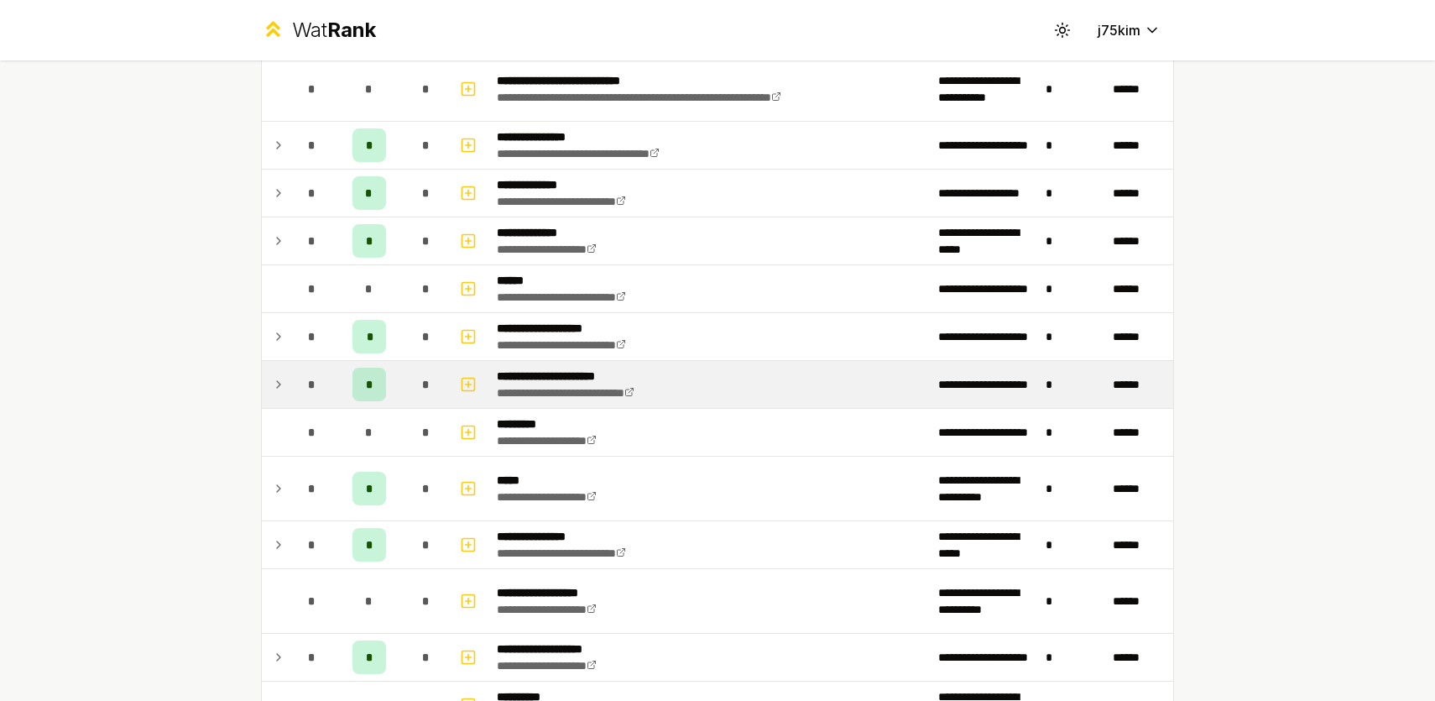
click at [269, 382] on td at bounding box center [275, 384] width 27 height 47
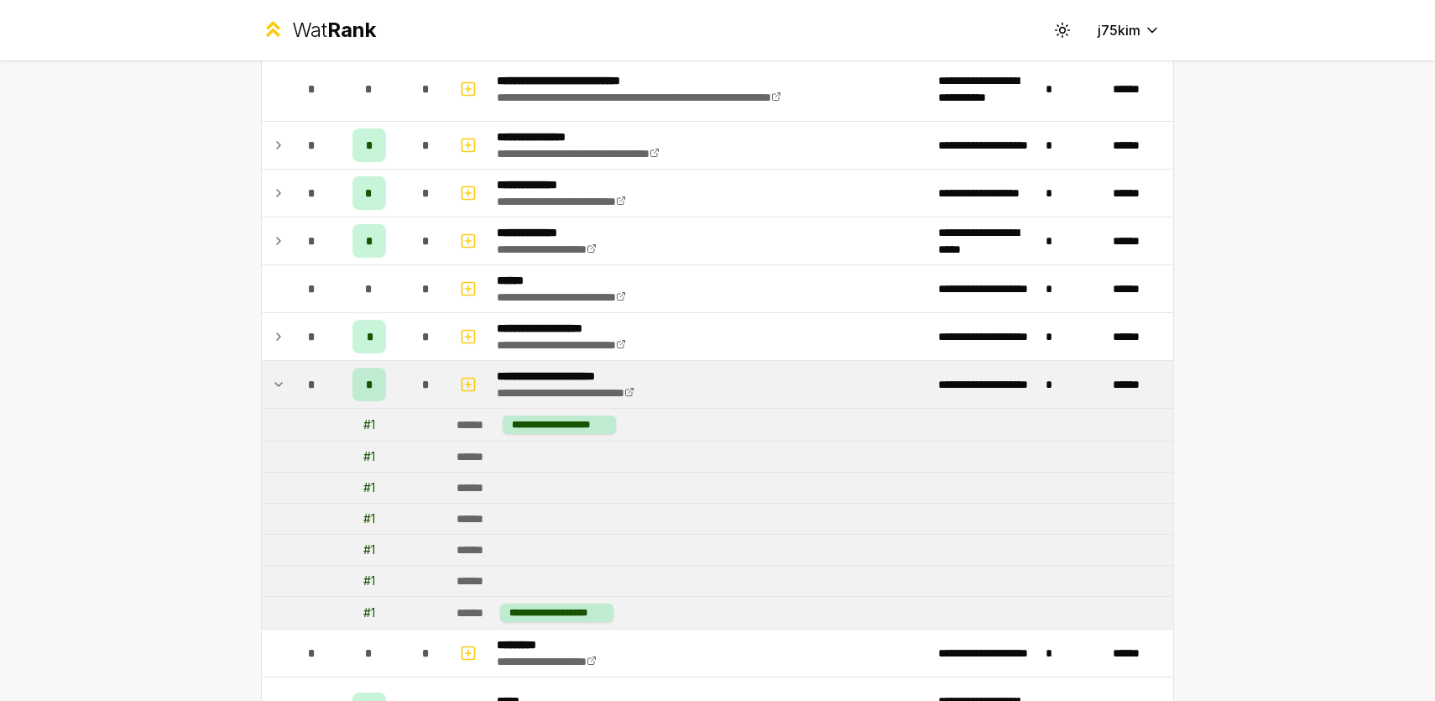
click at [269, 382] on td at bounding box center [275, 384] width 27 height 47
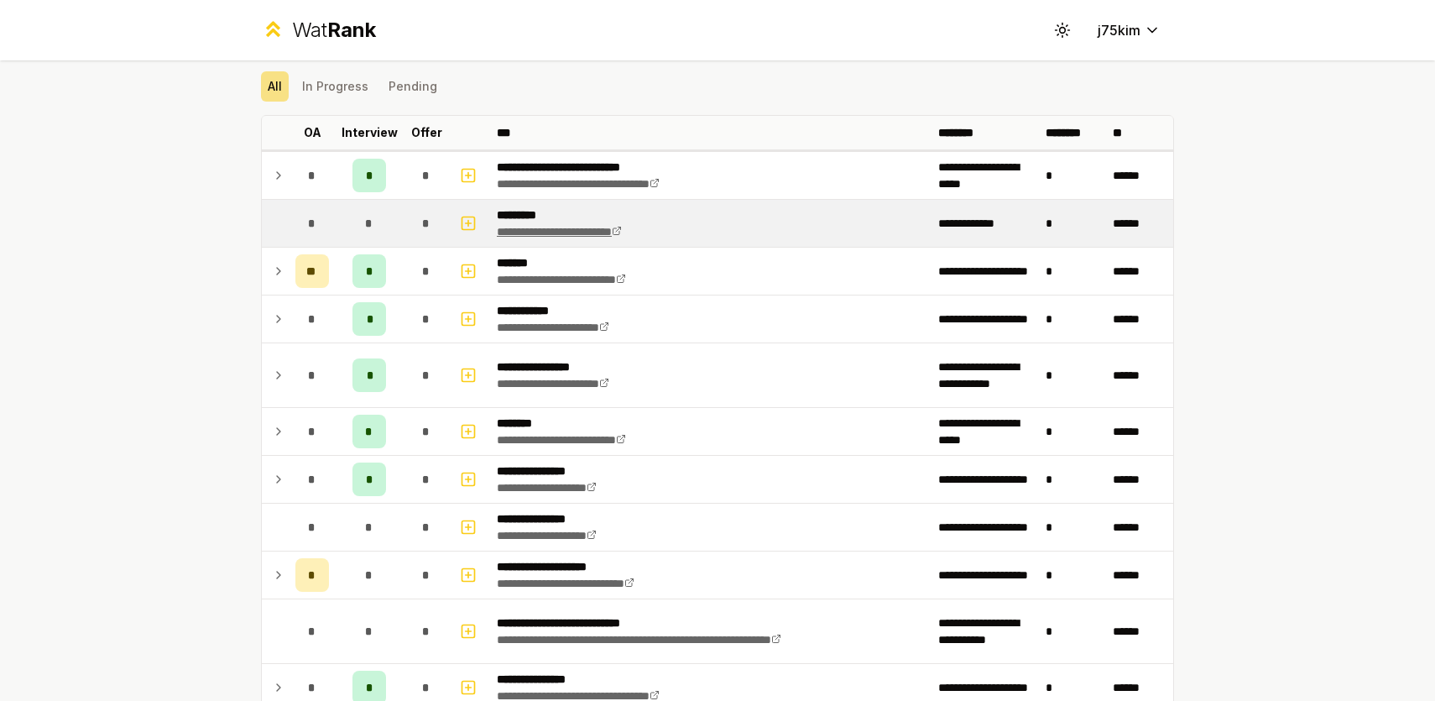
scroll to position [0, 0]
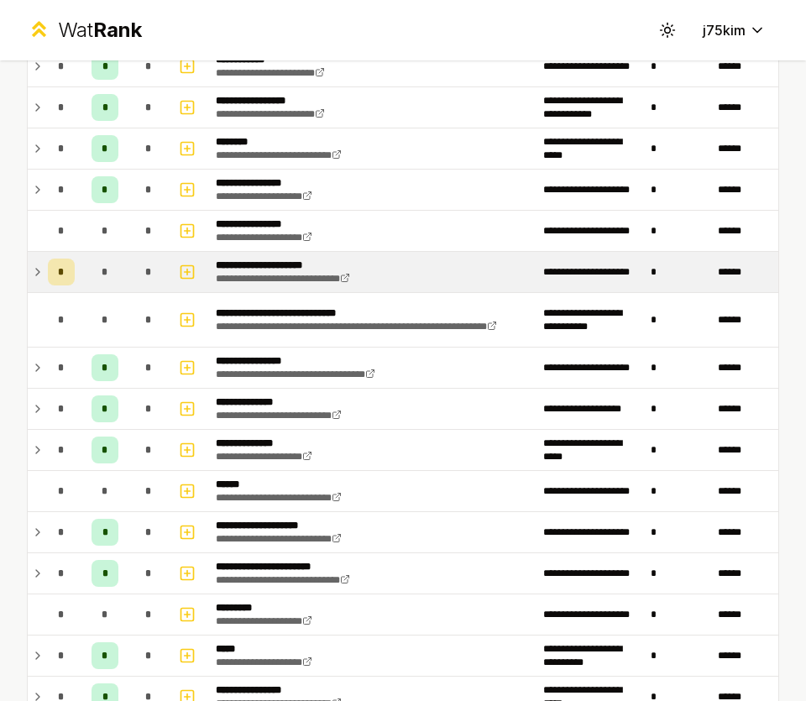
scroll to position [316, 0]
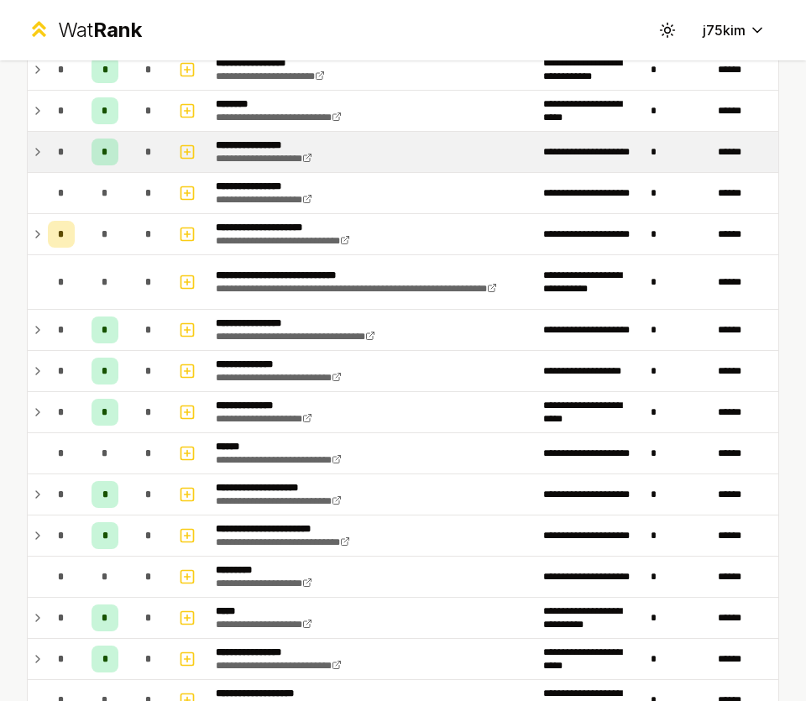
click at [43, 154] on td "*" at bounding box center [61, 152] width 40 height 40
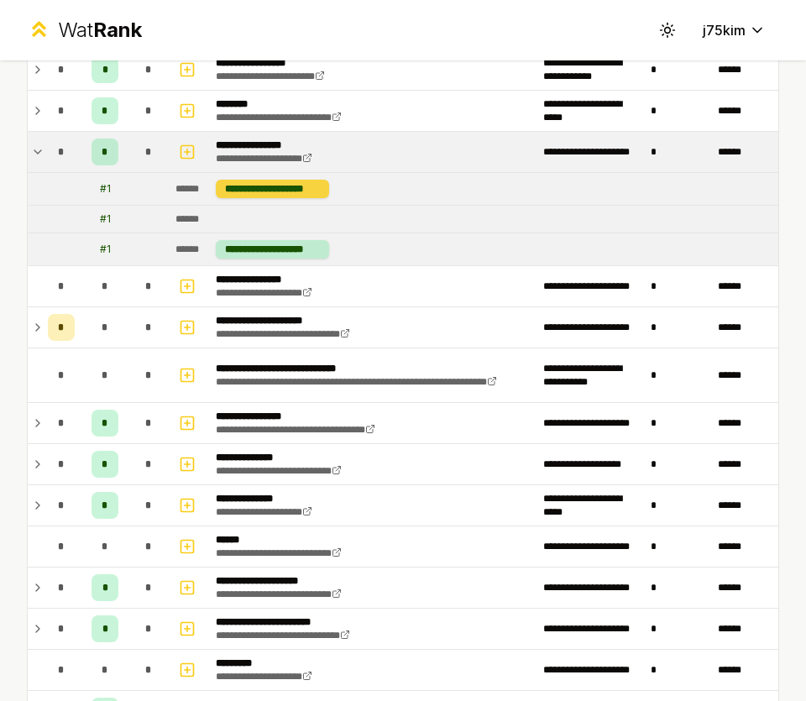
click at [285, 188] on div "**********" at bounding box center [272, 189] width 113 height 18
click at [45, 154] on td "*" at bounding box center [61, 152] width 40 height 40
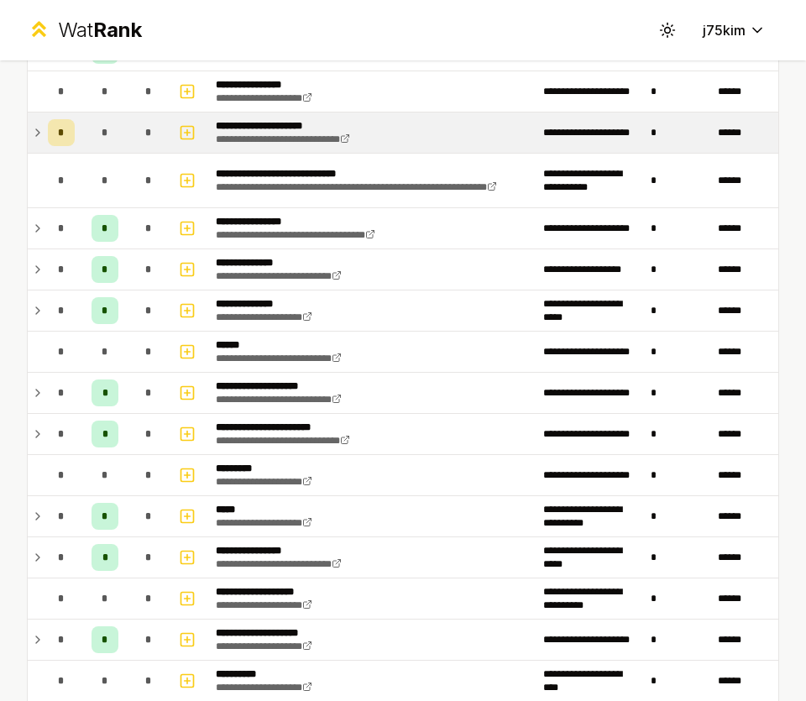
scroll to position [467, 0]
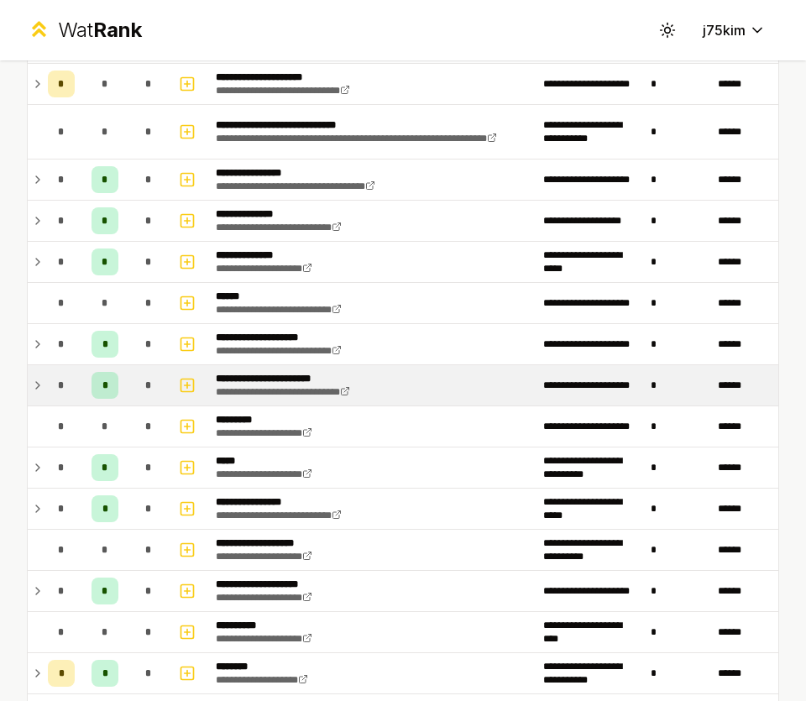
click at [48, 383] on div "*" at bounding box center [61, 385] width 27 height 27
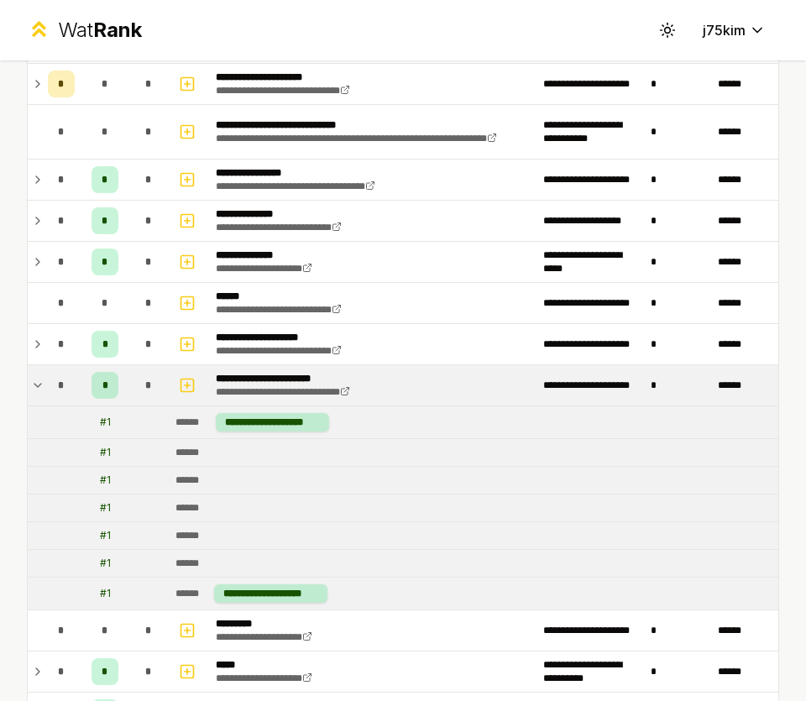
scroll to position [541, 0]
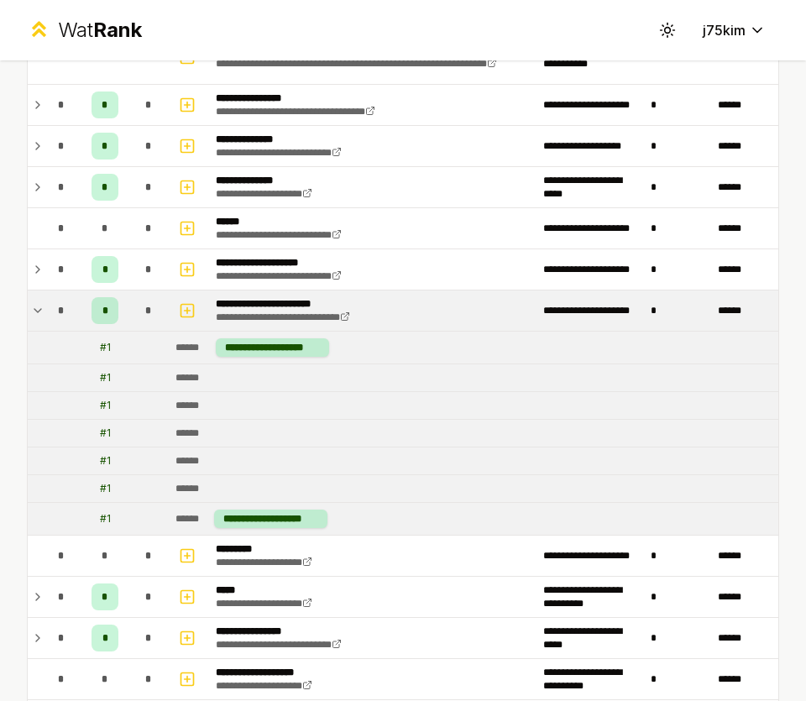
click at [39, 301] on icon at bounding box center [37, 310] width 13 height 20
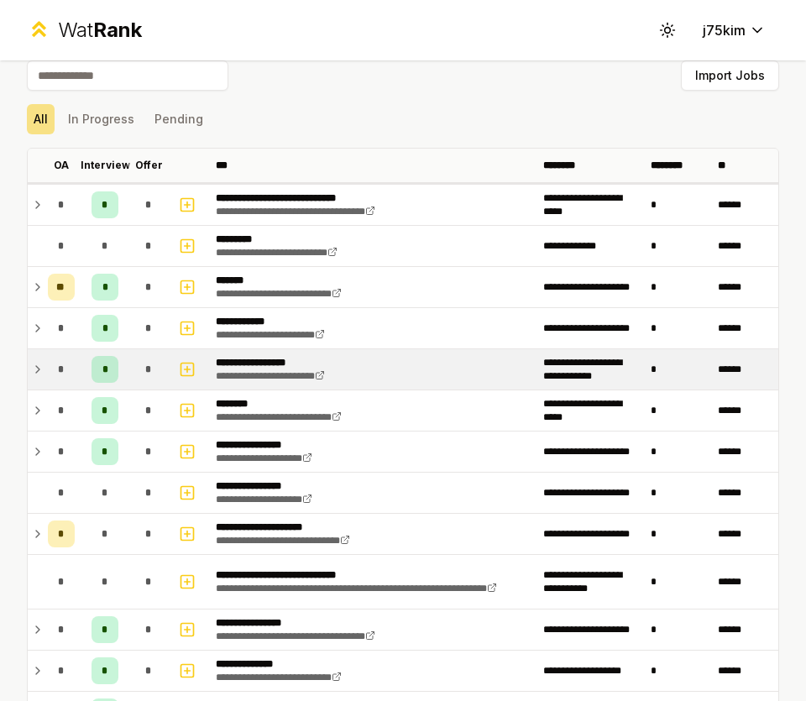
scroll to position [0, 0]
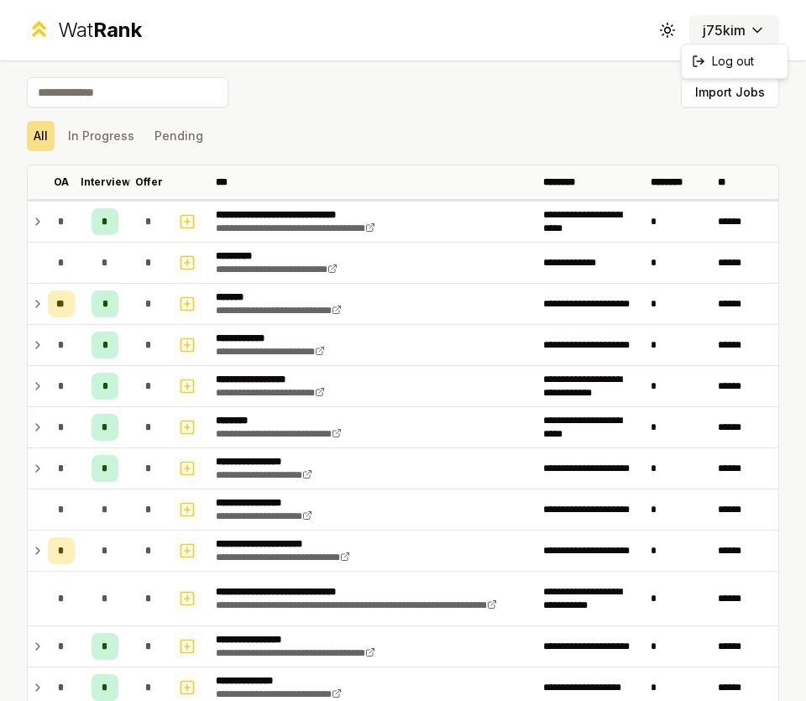
click at [728, 20] on html "**********" at bounding box center [403, 350] width 806 height 701
click at [680, 24] on html "**********" at bounding box center [403, 350] width 806 height 701
click at [658, 29] on button "Toggle theme" at bounding box center [667, 30] width 30 height 30
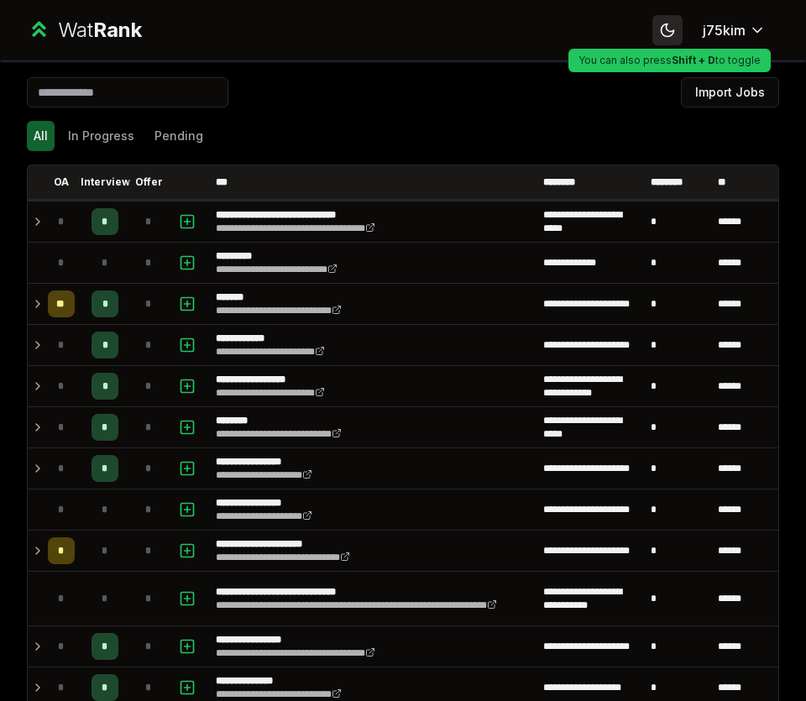
click at [666, 39] on button "Toggle theme" at bounding box center [667, 30] width 30 height 30
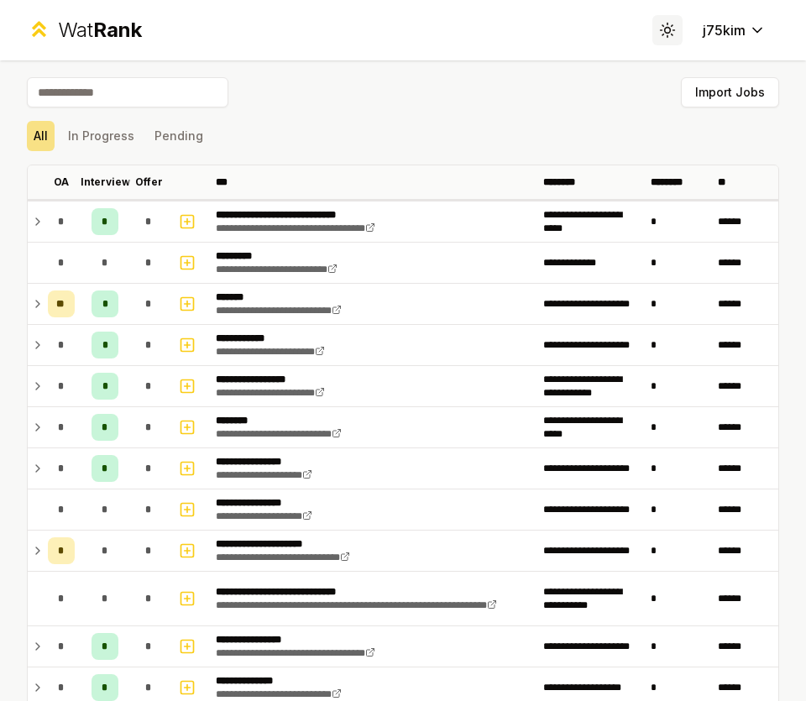
click at [666, 39] on button "Toggle theme" at bounding box center [667, 30] width 30 height 30
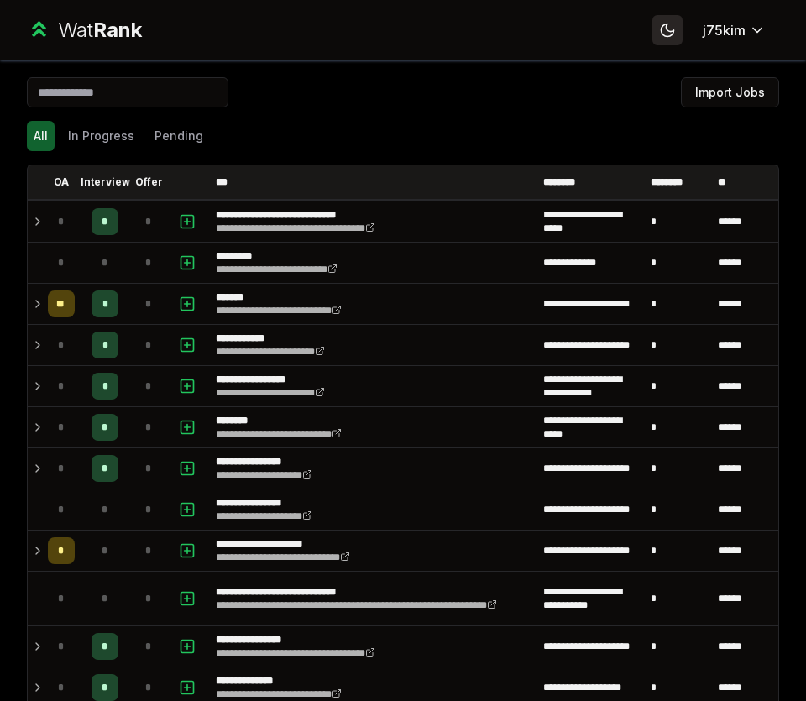
click at [666, 39] on button "Toggle theme" at bounding box center [667, 30] width 30 height 30
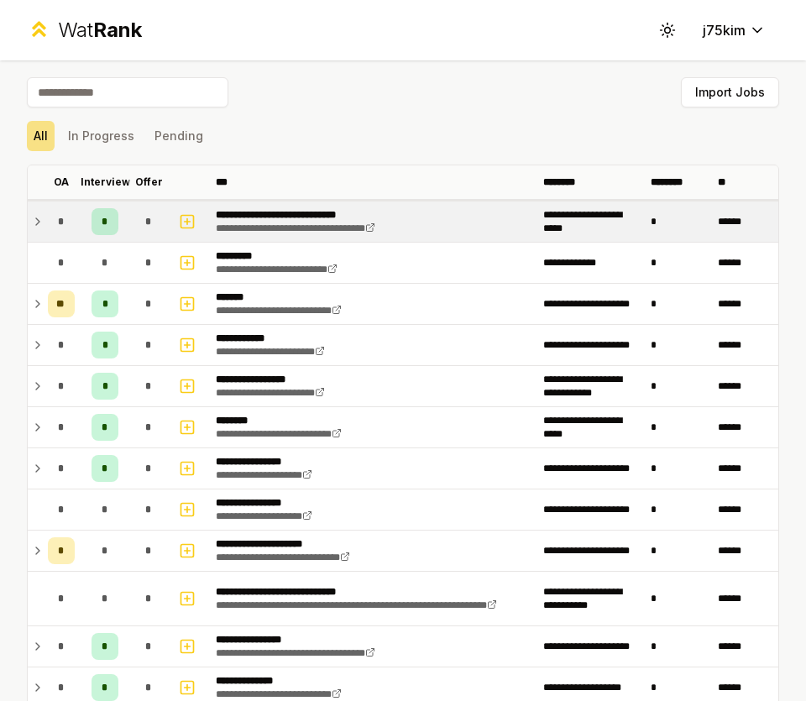
click at [41, 223] on td "*" at bounding box center [61, 221] width 40 height 40
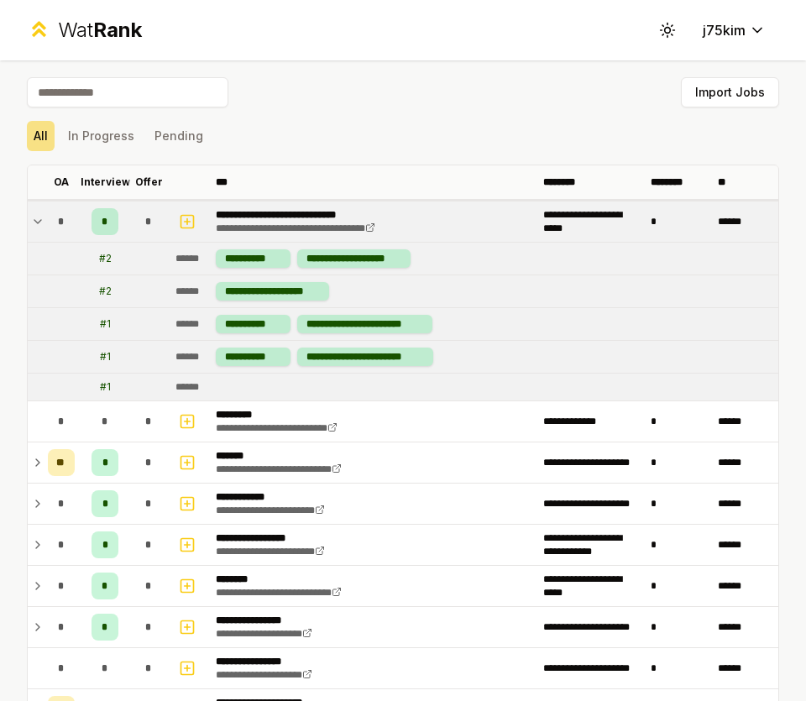
click at [41, 223] on td "*" at bounding box center [61, 221] width 40 height 40
